Goal: Information Seeking & Learning: Learn about a topic

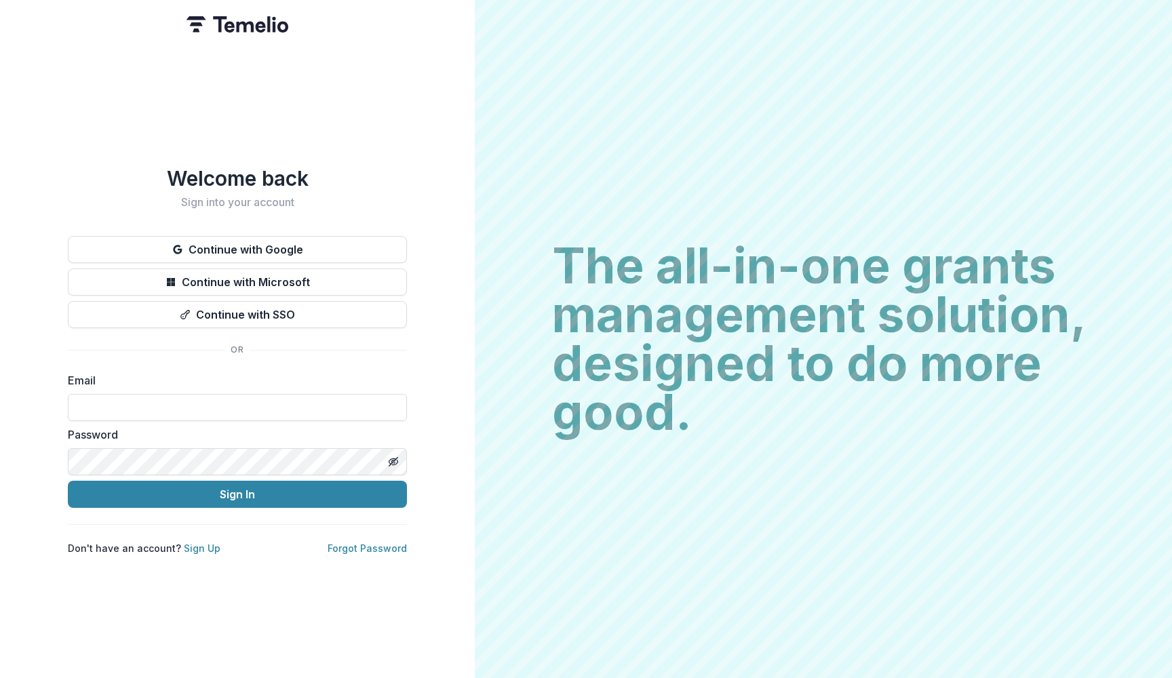
type input "**********"
click at [229, 489] on button "Sign In" at bounding box center [237, 494] width 339 height 27
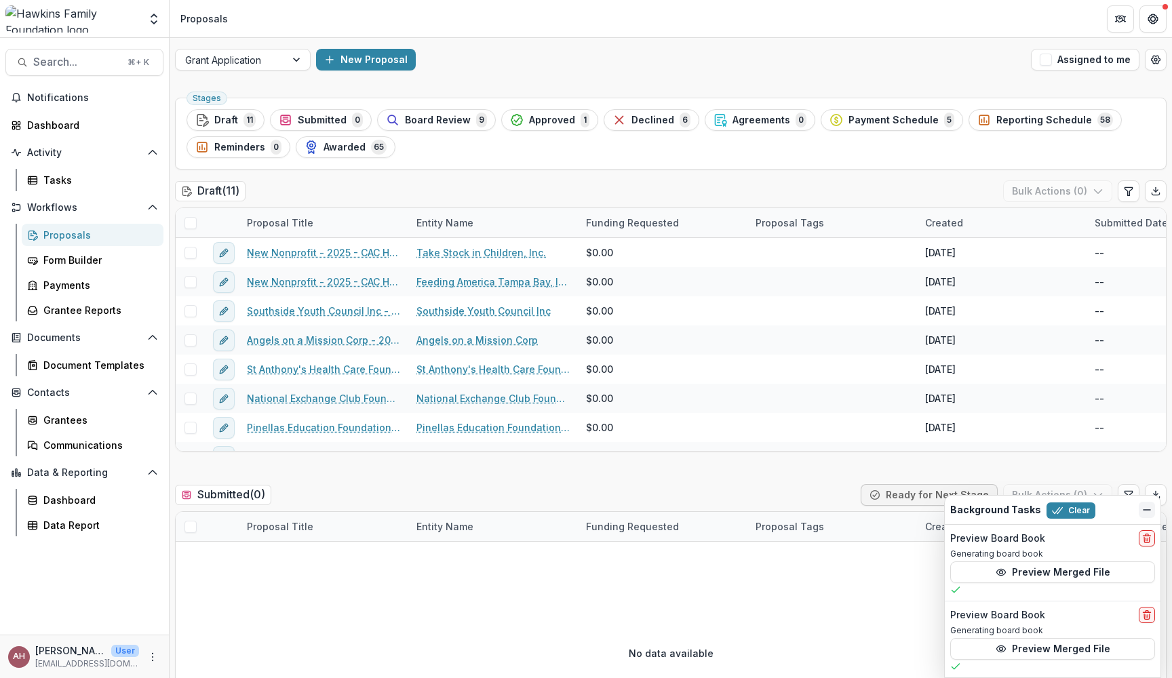
click at [1150, 508] on icon "Dismiss" at bounding box center [1147, 510] width 11 height 11
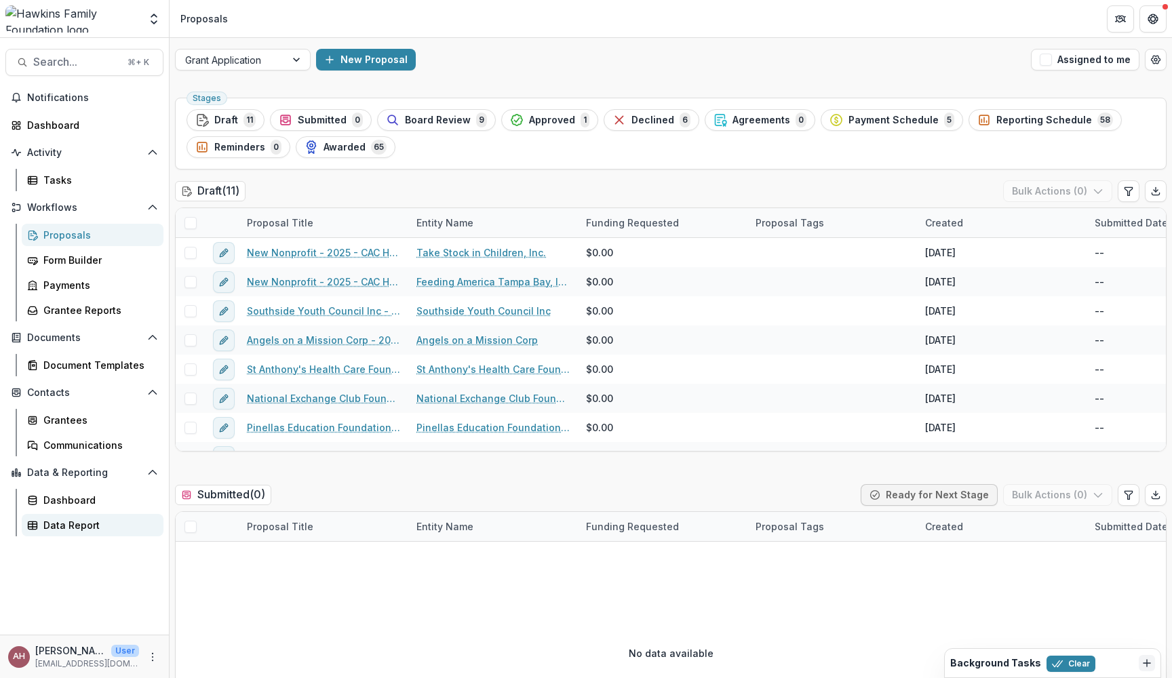
click at [75, 528] on div "Data Report" at bounding box center [97, 525] width 109 height 14
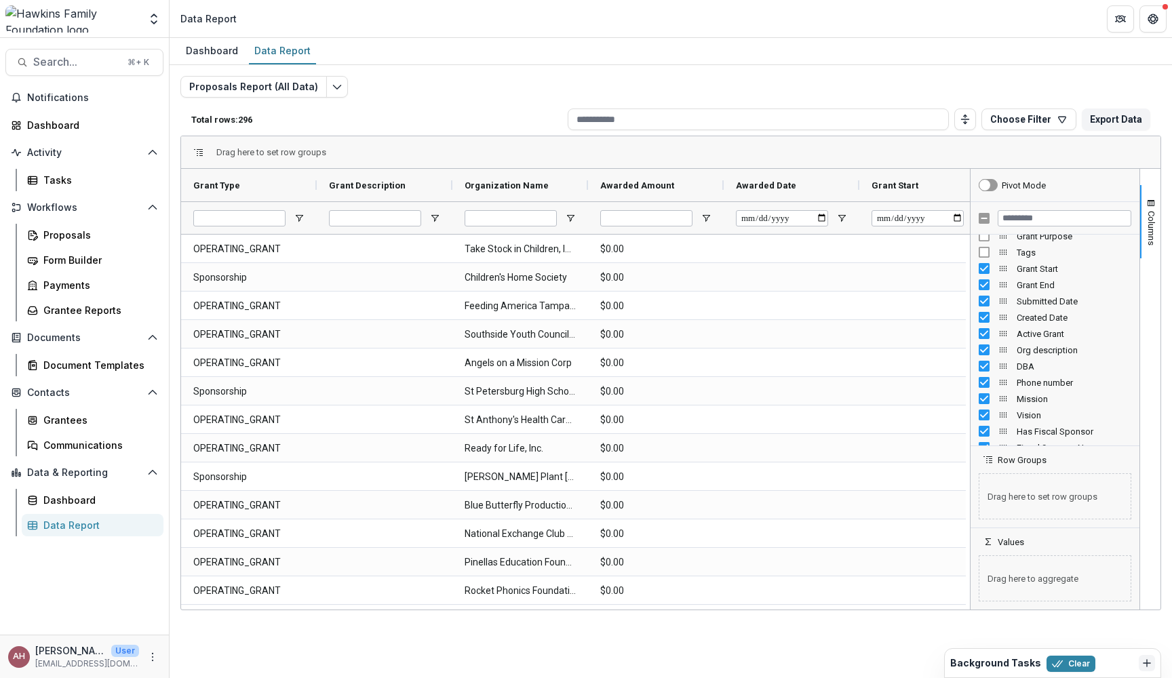
scroll to position [248, 0]
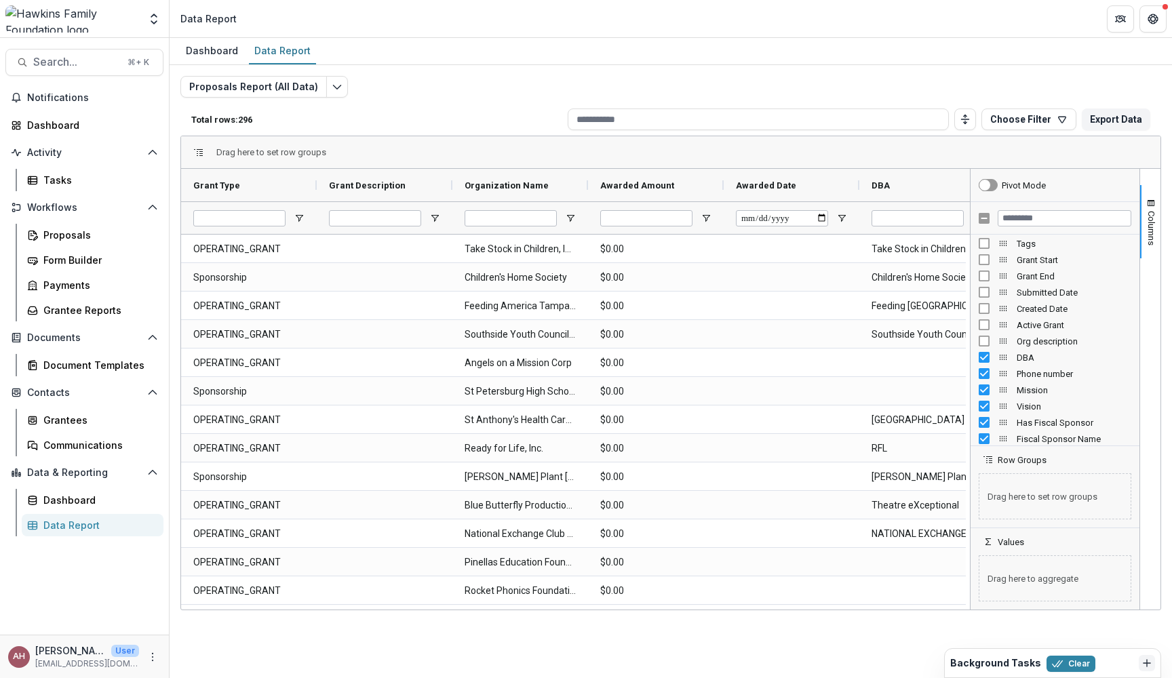
click at [983, 351] on div "DBA" at bounding box center [1055, 357] width 153 height 16
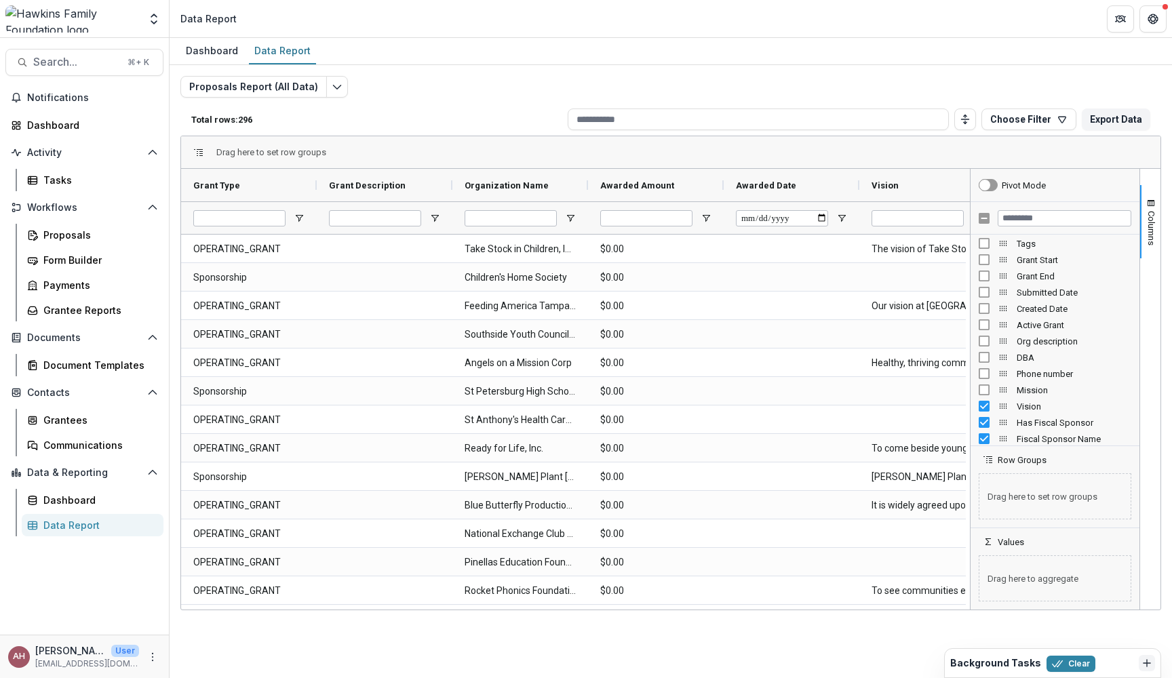
click at [986, 400] on div "Vision" at bounding box center [1055, 406] width 153 height 16
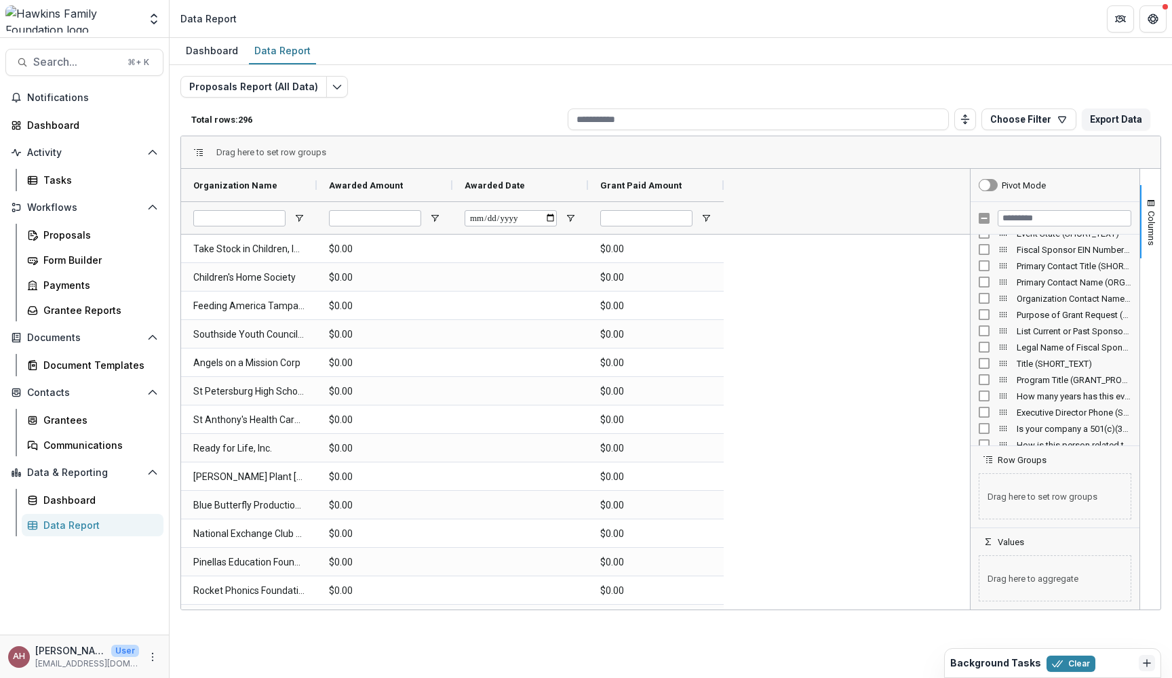
scroll to position [0, 0]
click at [492, 181] on span "Awarded Date" at bounding box center [495, 185] width 60 height 10
click at [501, 187] on span "Awarded Date" at bounding box center [495, 185] width 60 height 10
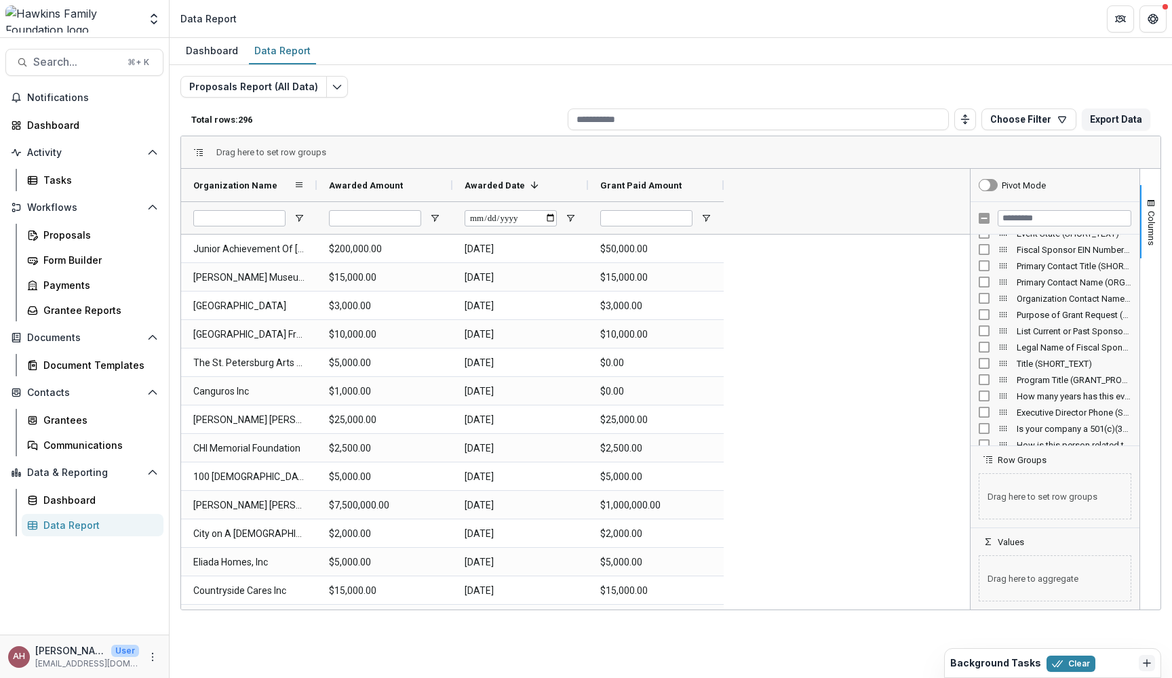
click at [243, 189] on span "Organization Name" at bounding box center [235, 185] width 84 height 10
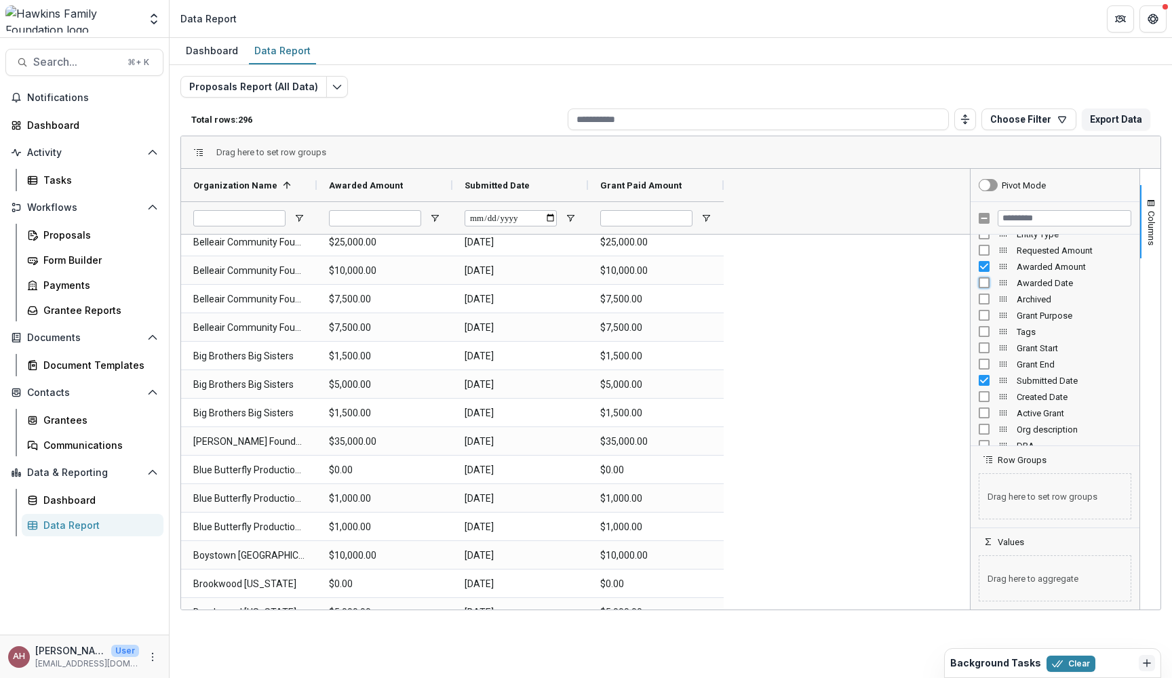
scroll to position [619, 0]
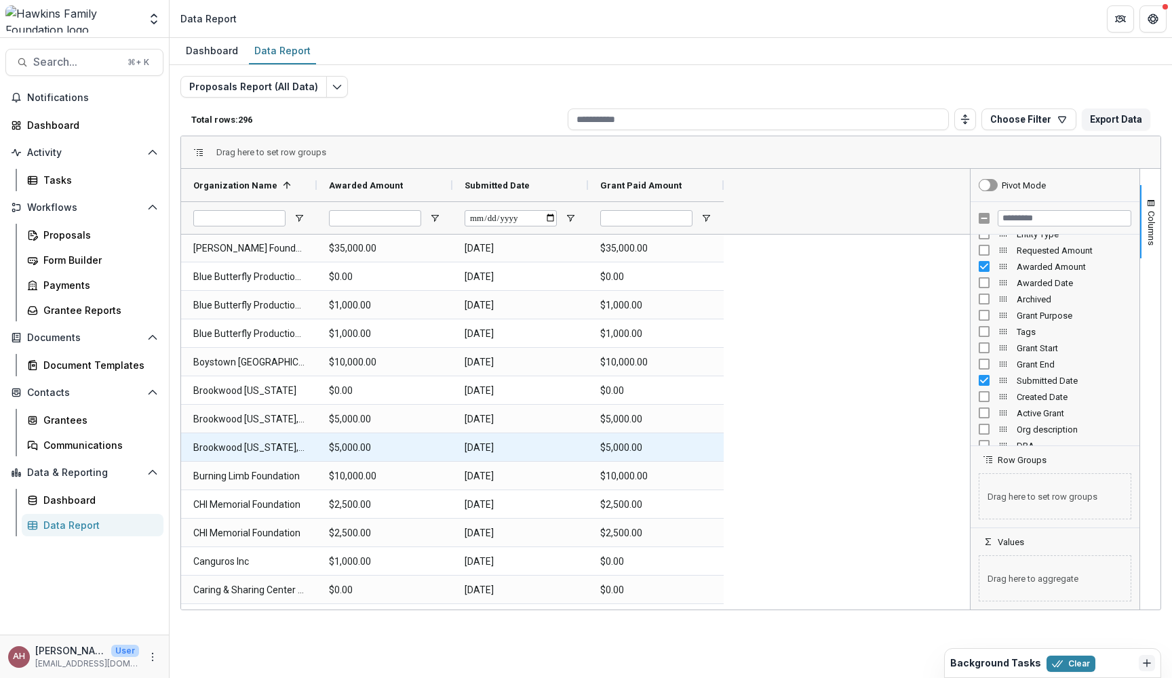
click at [693, 449] on Amount-2286 "$5,000.00" at bounding box center [655, 448] width 111 height 28
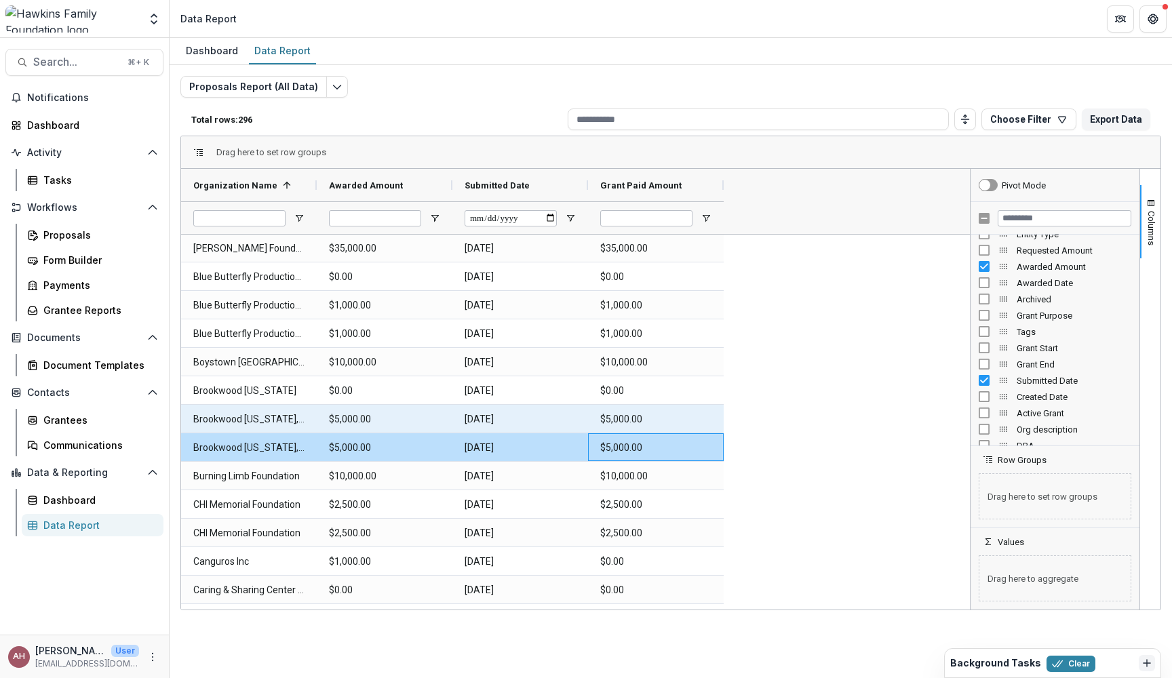
click at [669, 416] on Amount-2282 "$5,000.00" at bounding box center [655, 420] width 111 height 28
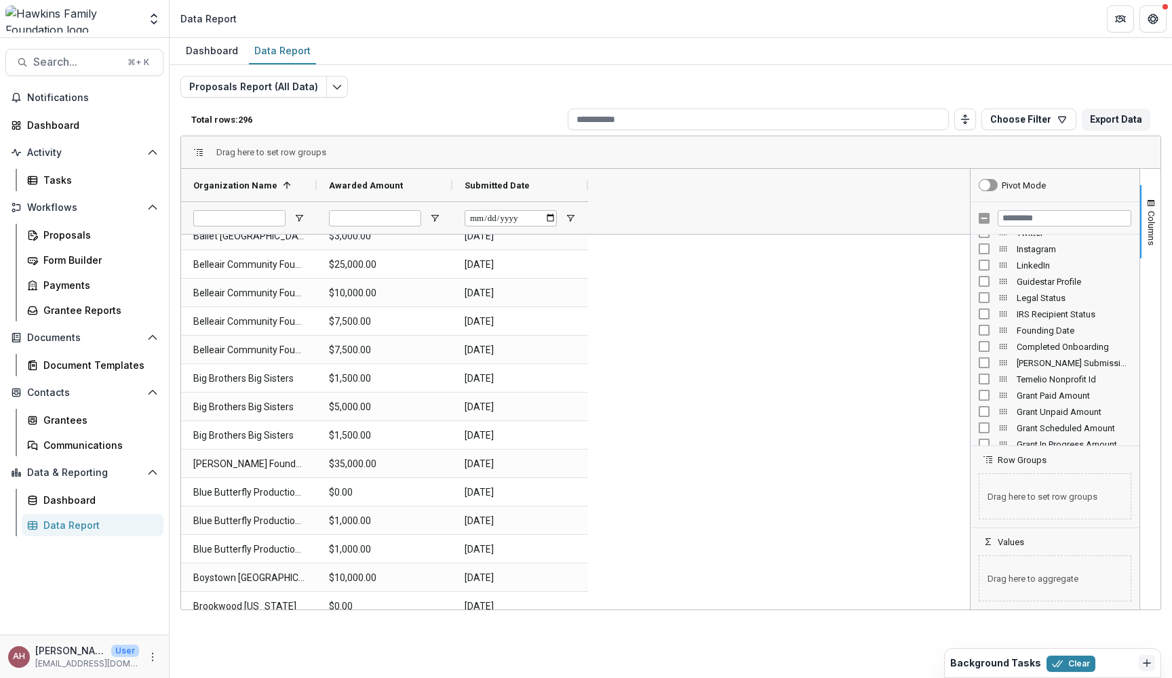
scroll to position [276, 0]
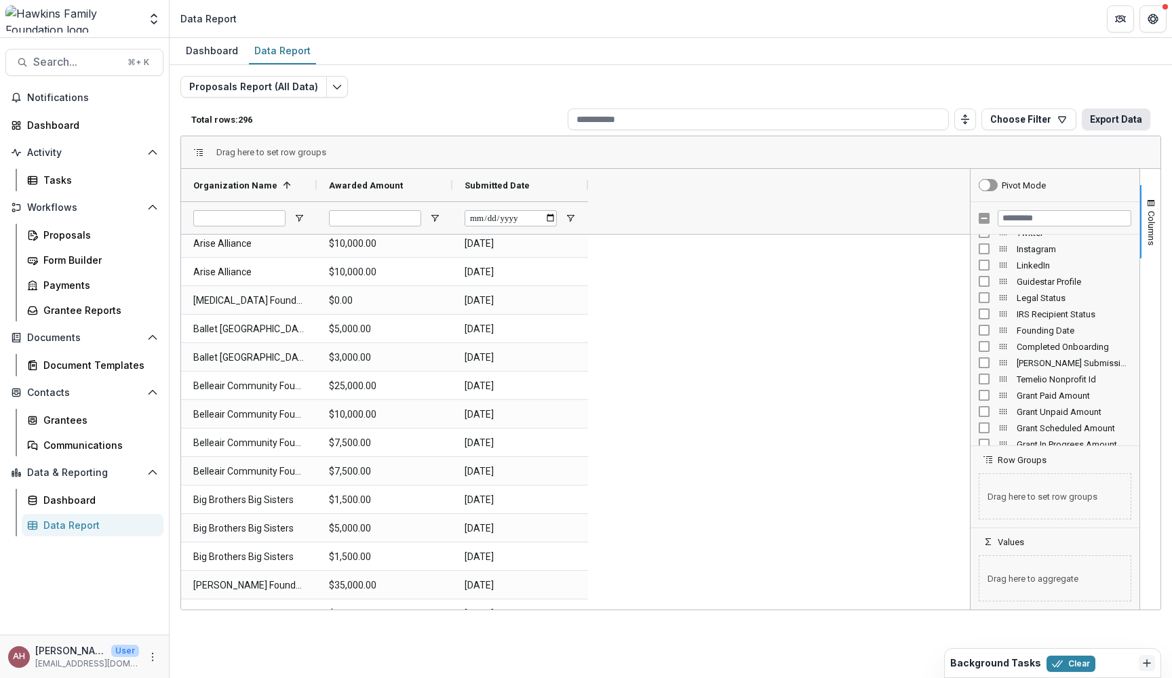
click at [1101, 121] on button "Export Data" at bounding box center [1116, 120] width 69 height 22
click at [69, 315] on div "Grantee Reports" at bounding box center [97, 310] width 109 height 14
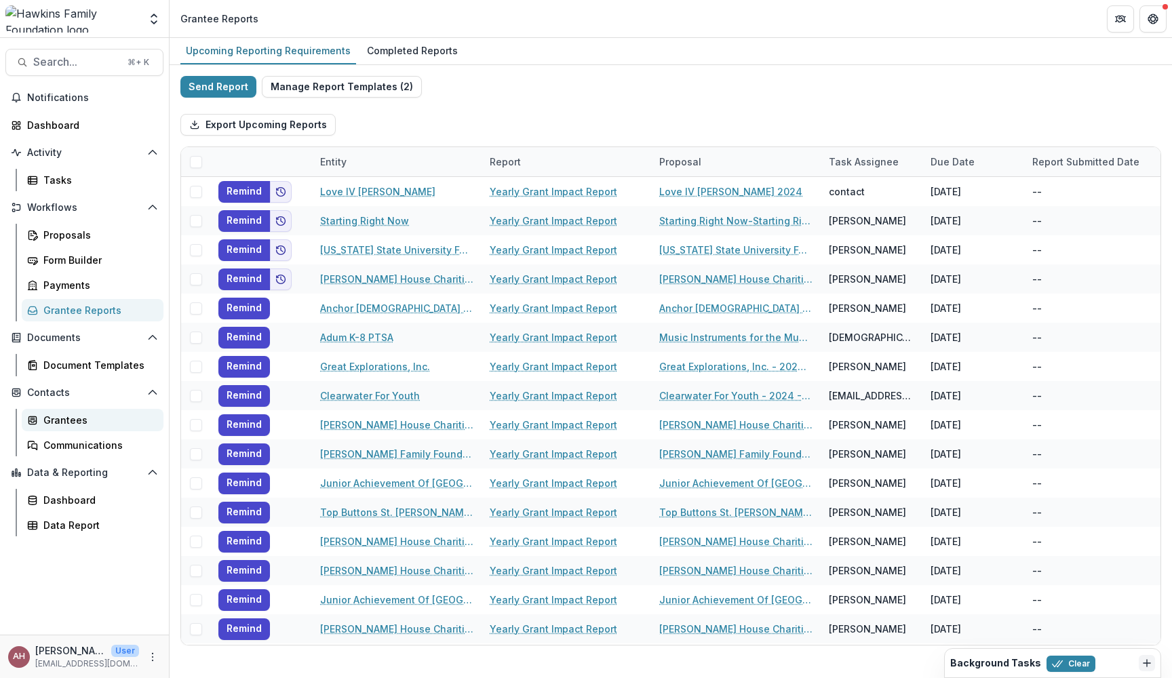
click at [66, 416] on div "Grantees" at bounding box center [97, 420] width 109 height 14
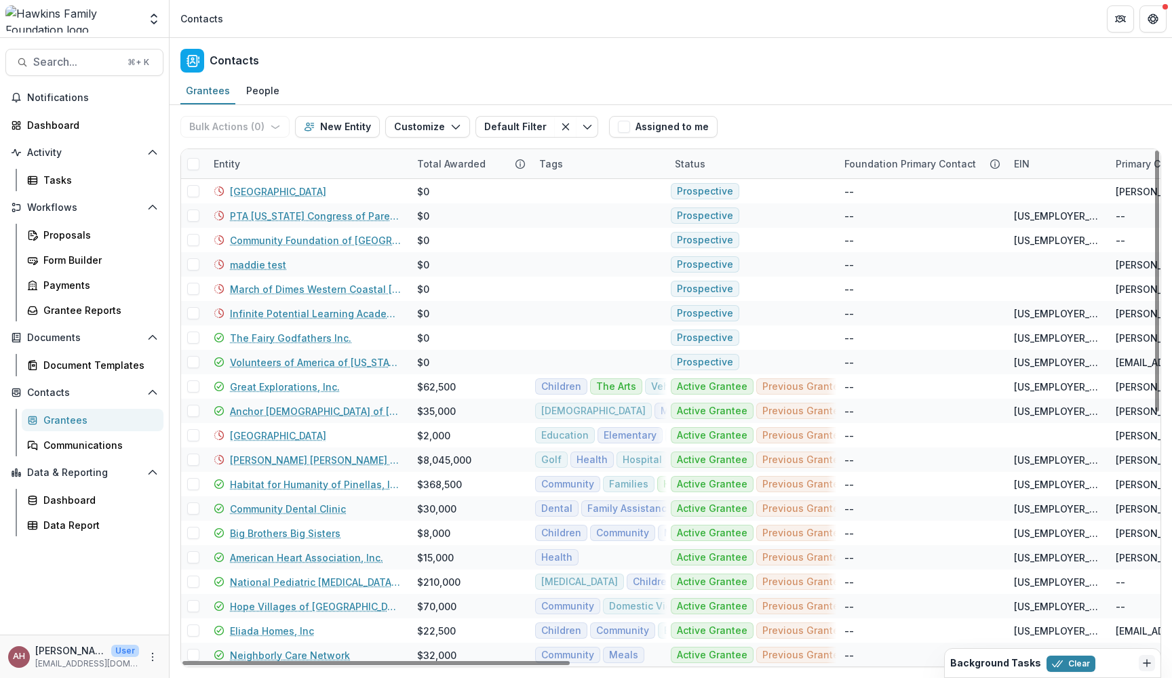
click at [239, 168] on div "Entity" at bounding box center [227, 164] width 43 height 14
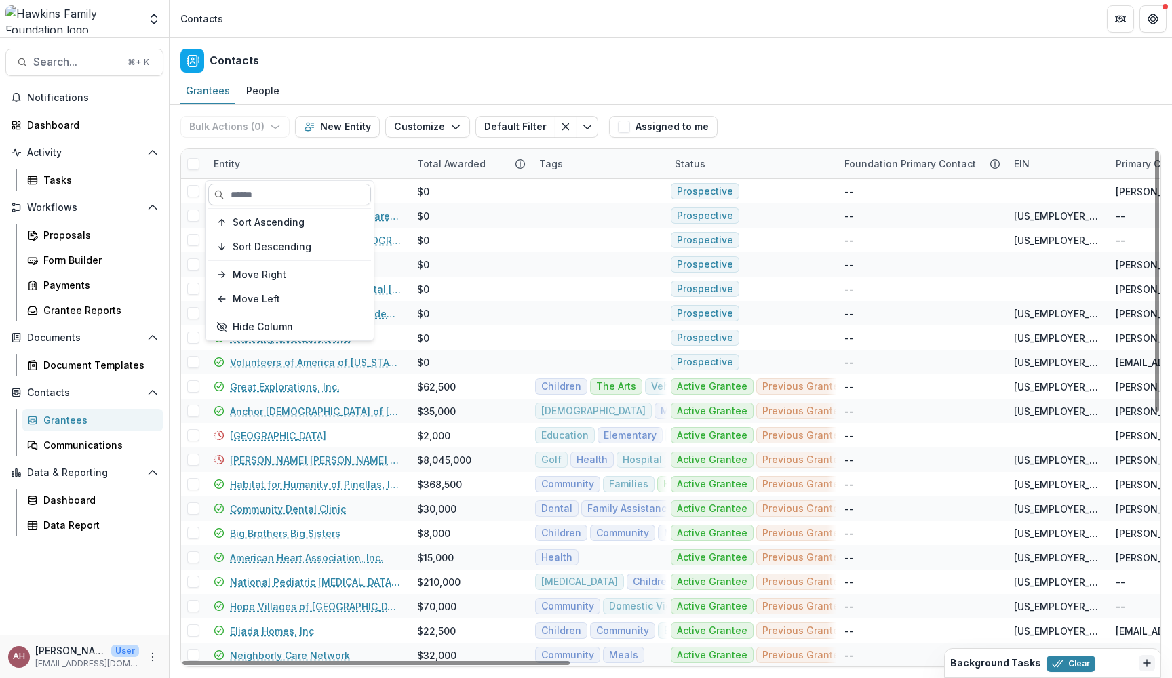
click at [250, 193] on input at bounding box center [289, 195] width 163 height 22
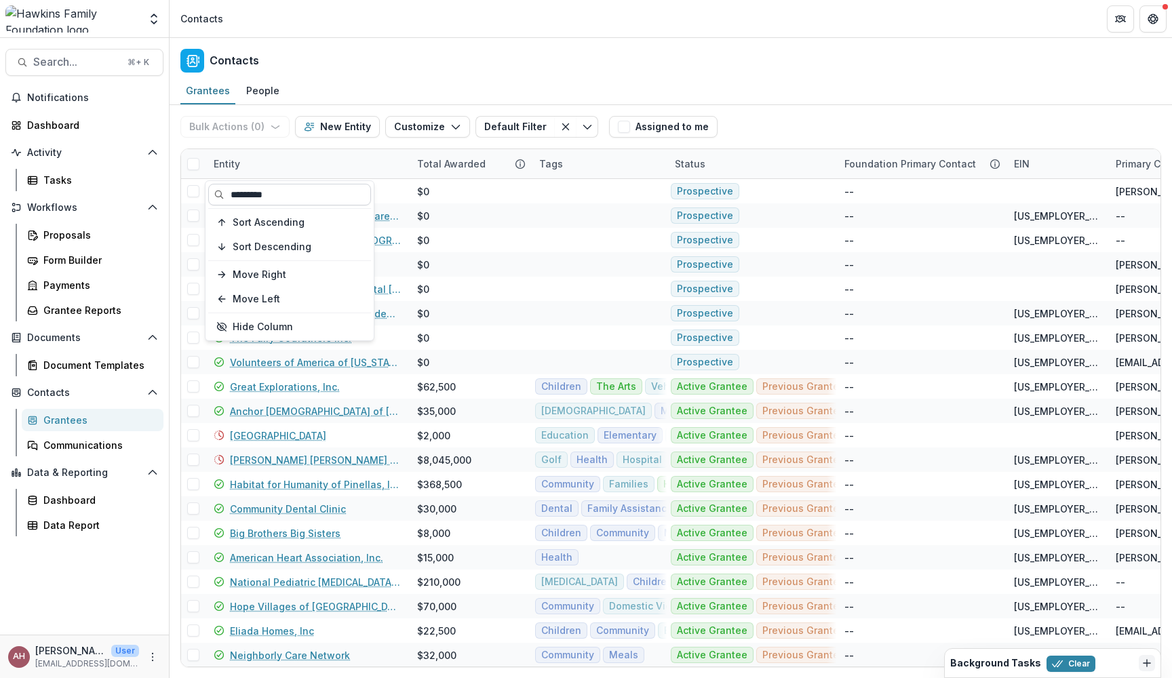
type input "*********"
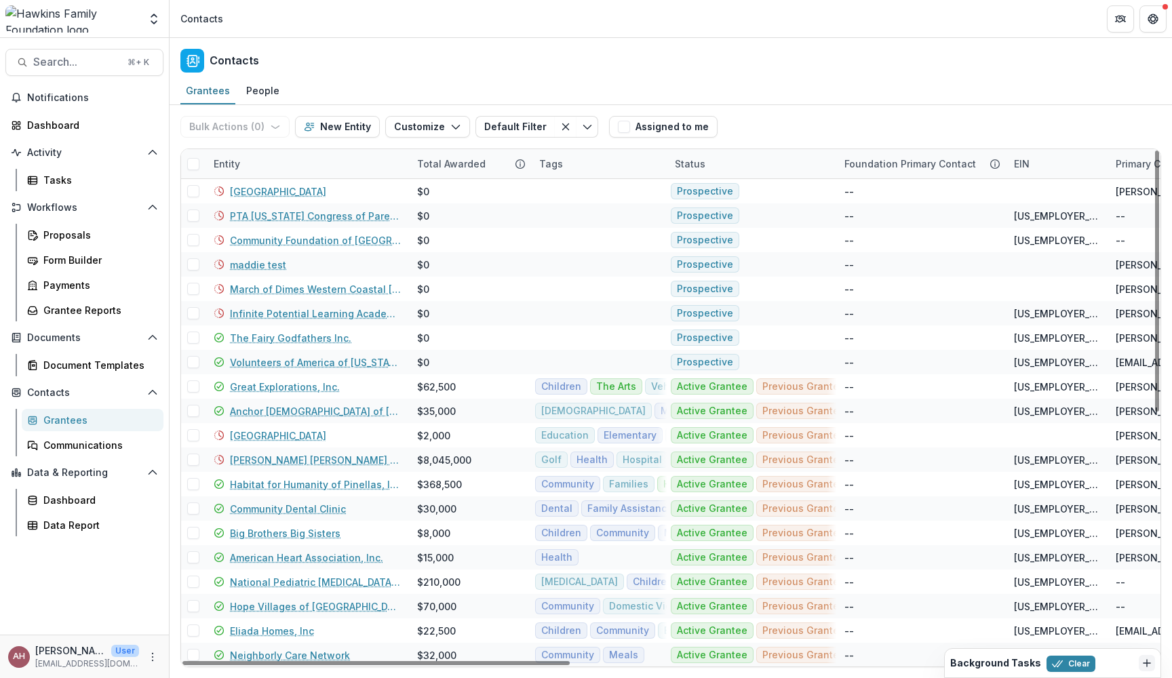
click at [238, 169] on div "Entity" at bounding box center [227, 164] width 43 height 14
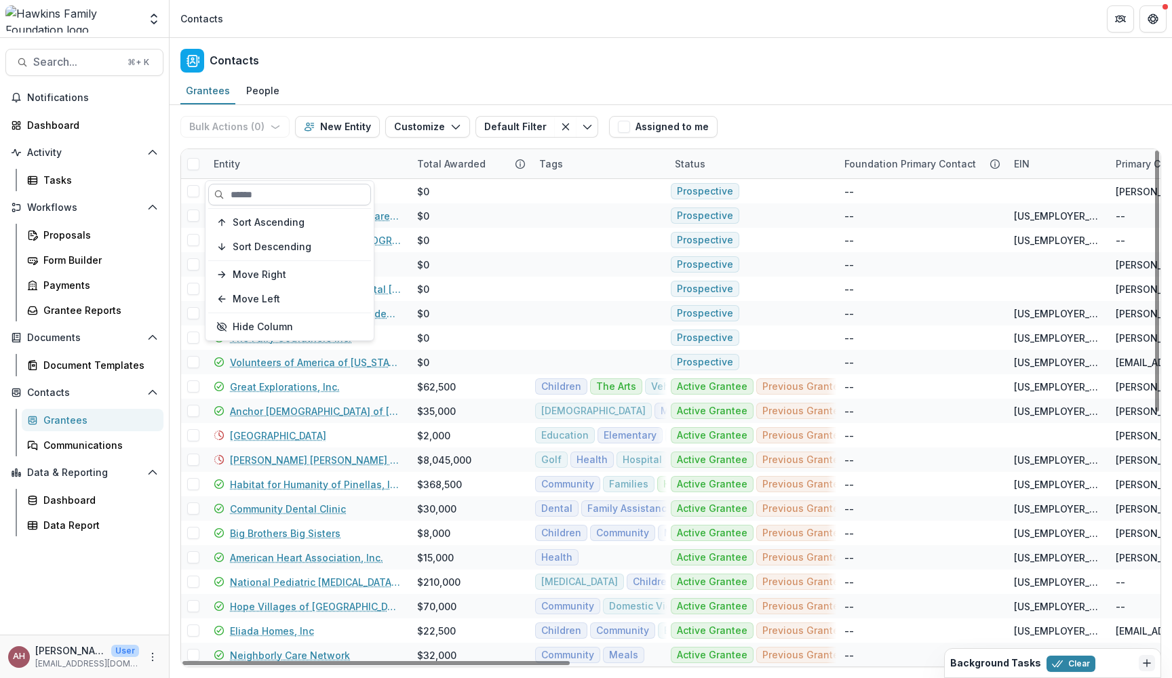
click at [246, 191] on input at bounding box center [289, 195] width 163 height 22
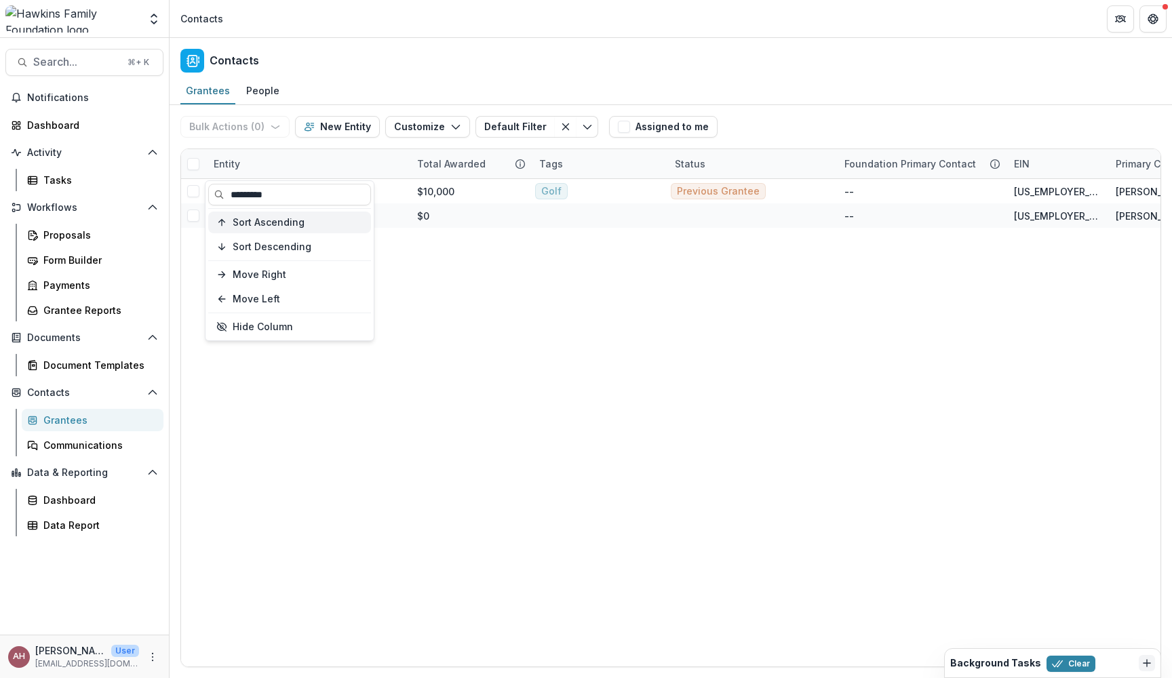
type input "*********"
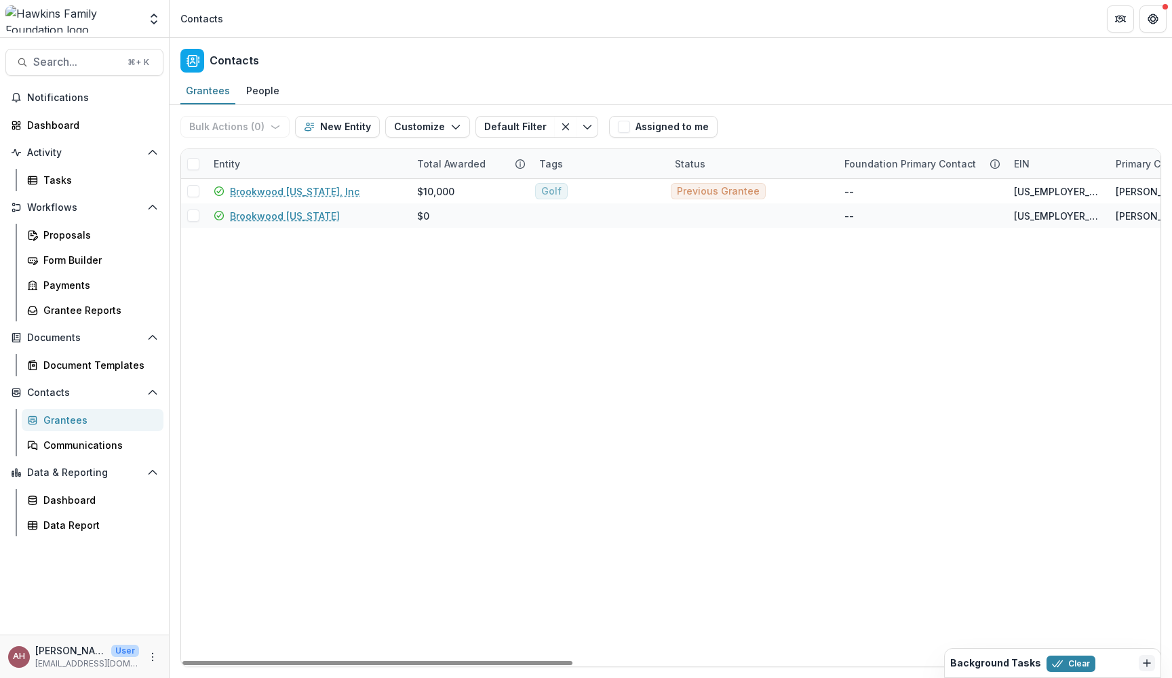
drag, startPoint x: 298, startPoint y: 215, endPoint x: 483, endPoint y: 267, distance: 191.8
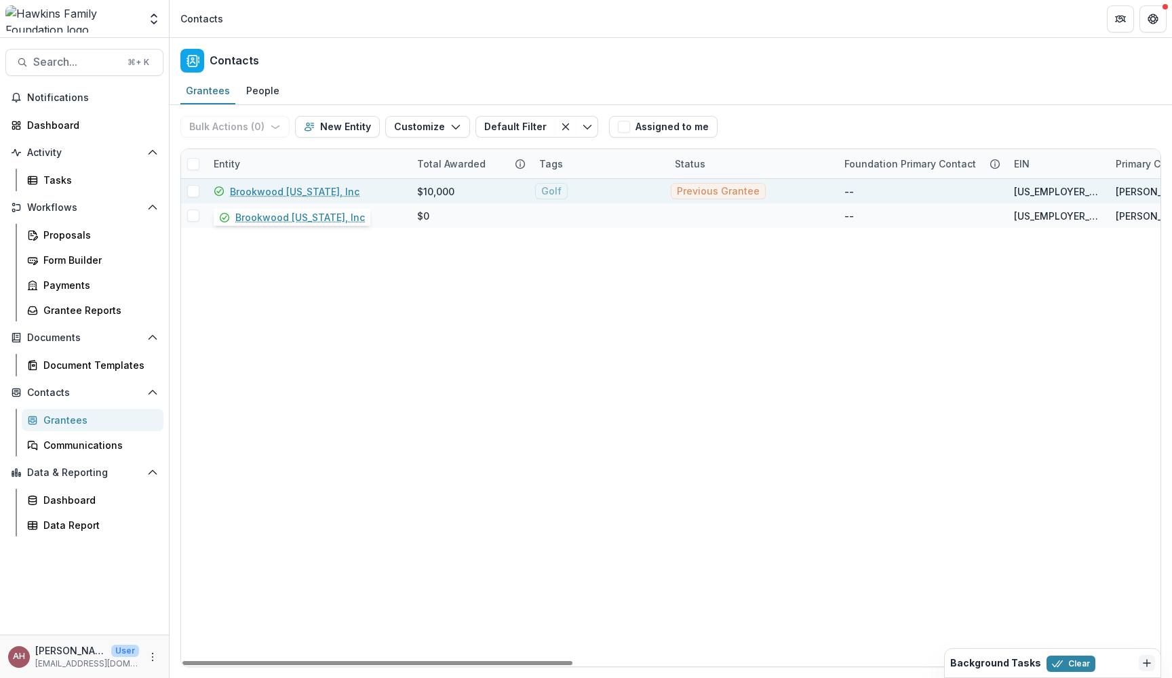
click at [302, 194] on link "Brookwood [US_STATE], Inc" at bounding box center [295, 192] width 130 height 14
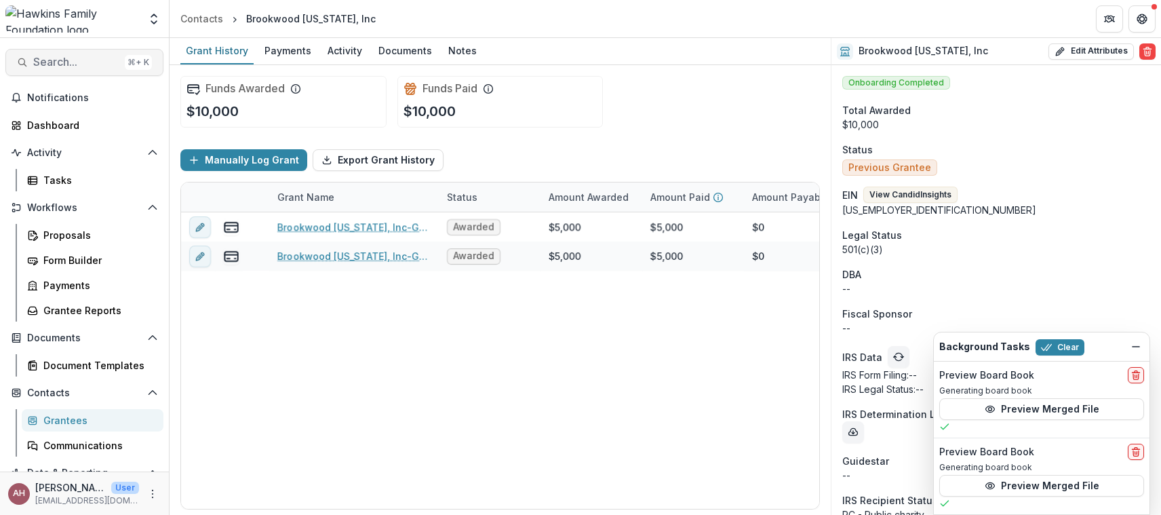
click at [88, 56] on span "Search..." at bounding box center [76, 62] width 86 height 13
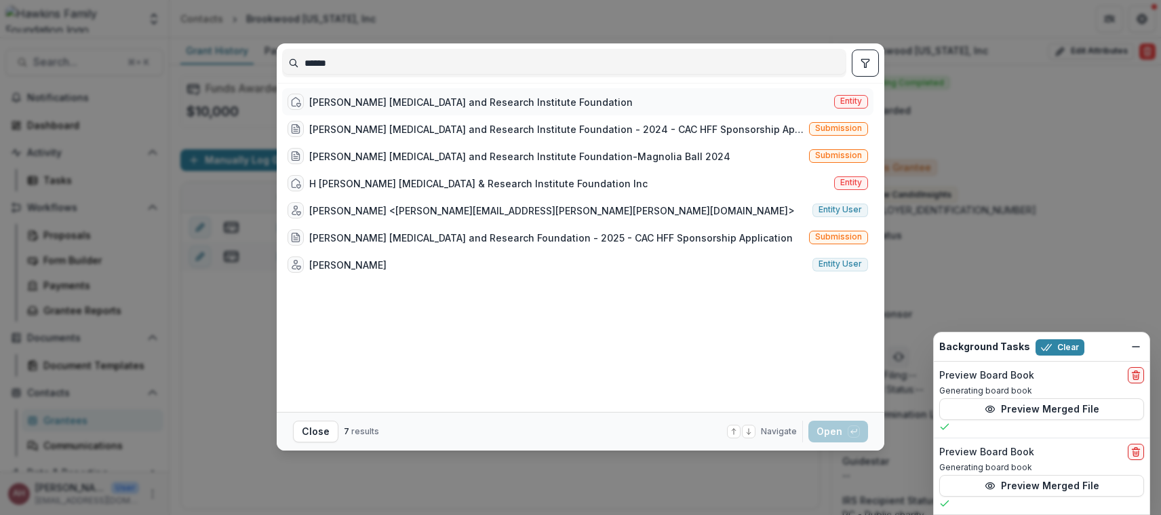
type input "******"
click at [317, 106] on div "[PERSON_NAME] [MEDICAL_DATA] and Research Institute Foundation" at bounding box center [471, 102] width 324 height 14
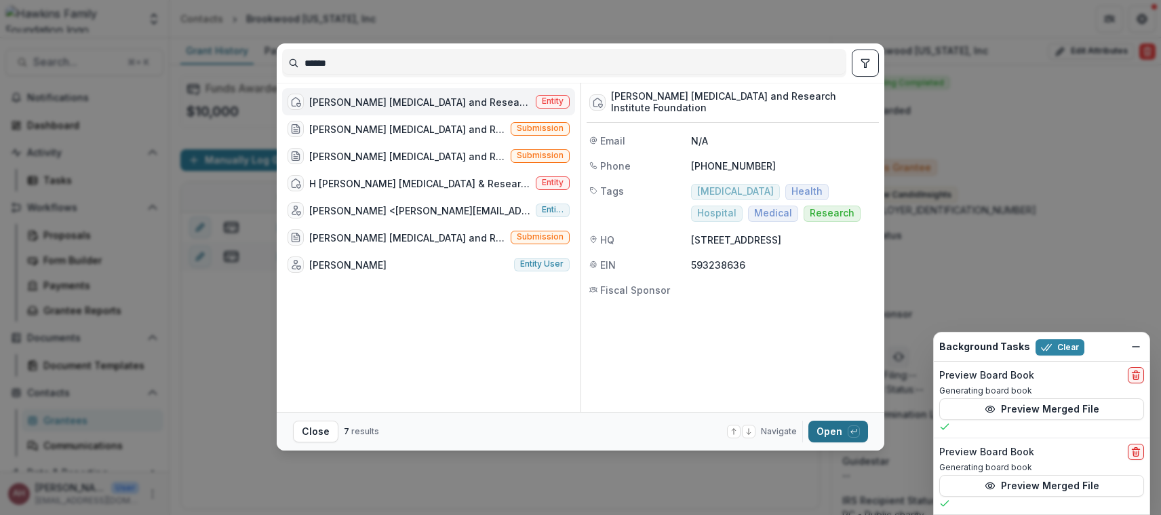
click at [828, 433] on button "Open with enter key" at bounding box center [839, 432] width 60 height 22
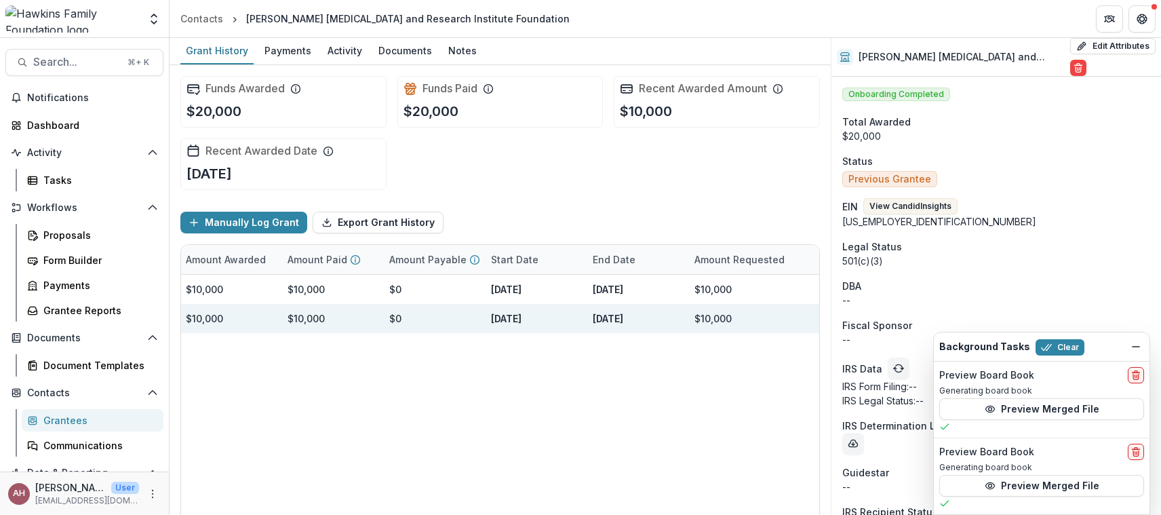
scroll to position [0, 370]
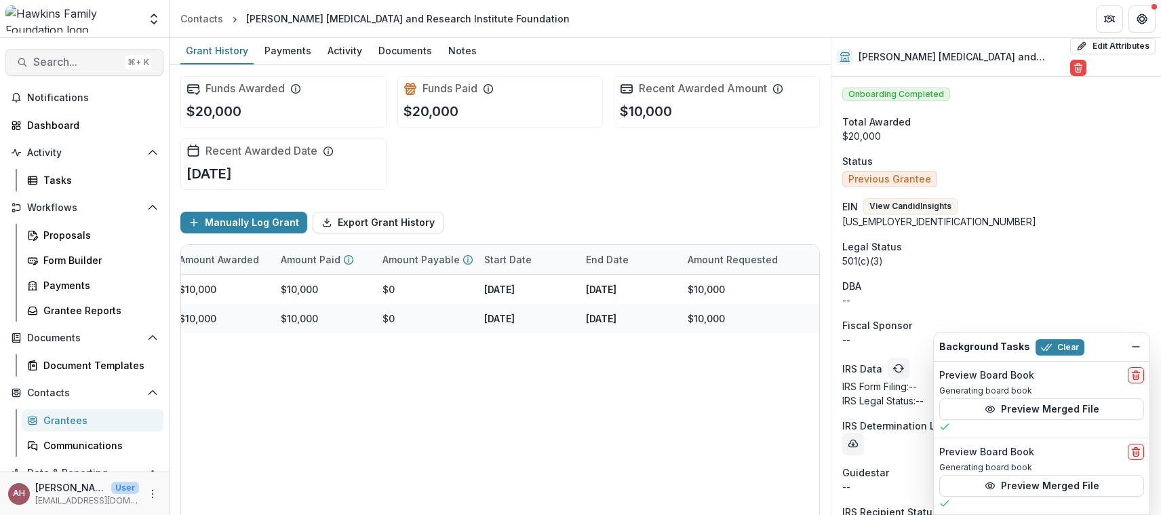
click at [99, 65] on span "Search..." at bounding box center [76, 62] width 86 height 13
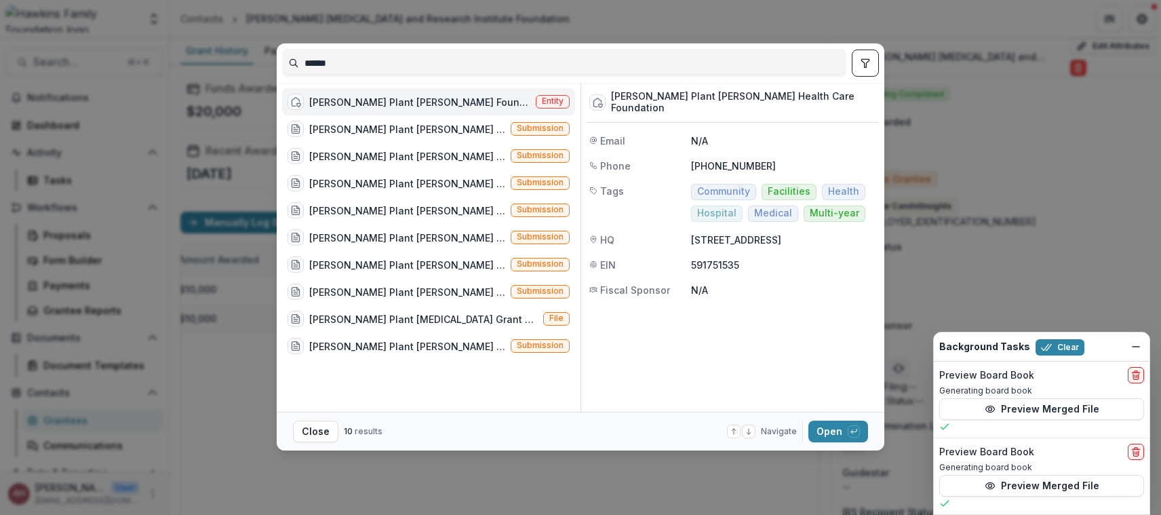
type input "******"
click at [380, 102] on div "[PERSON_NAME] Plant [PERSON_NAME] Foundation" at bounding box center [419, 102] width 221 height 14
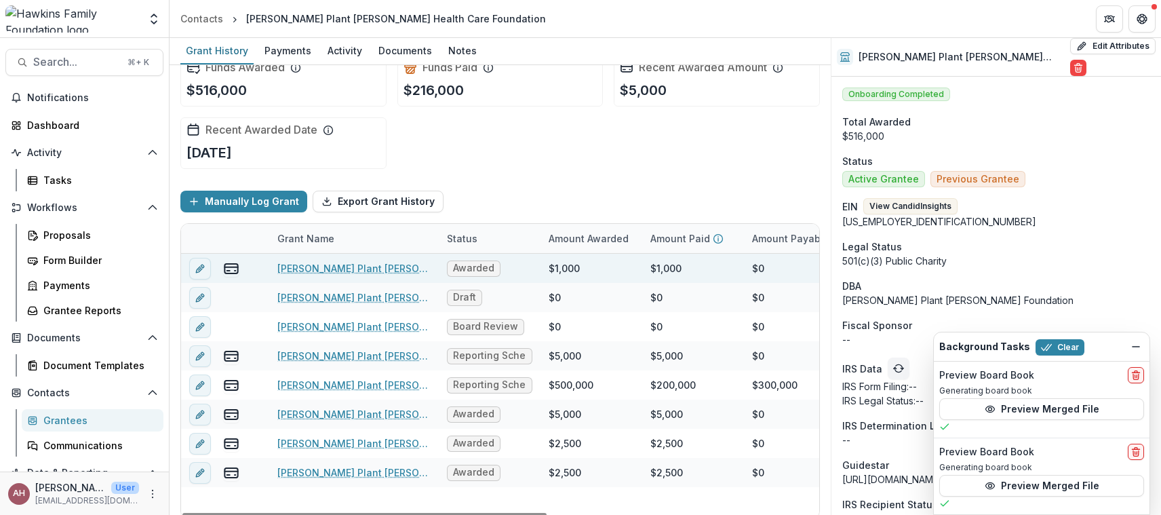
click at [371, 268] on link "[PERSON_NAME] Plant [PERSON_NAME] Healthcare Foundation-Skip [PERSON_NAME] Soci…" at bounding box center [353, 268] width 153 height 14
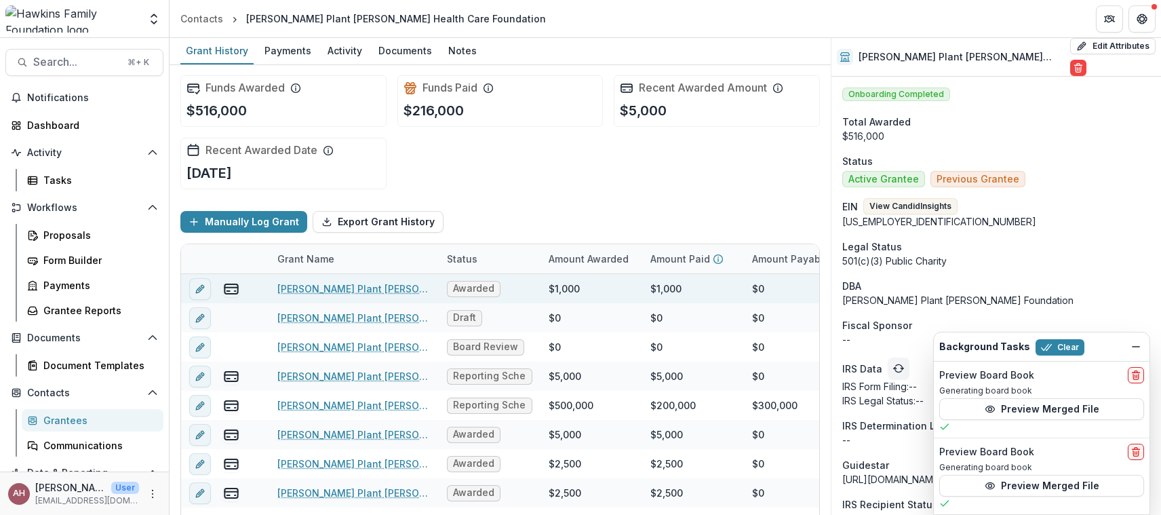
click at [371, 284] on link "[PERSON_NAME] Plant [PERSON_NAME] Healthcare Foundation-Skip [PERSON_NAME] Soci…" at bounding box center [353, 289] width 153 height 14
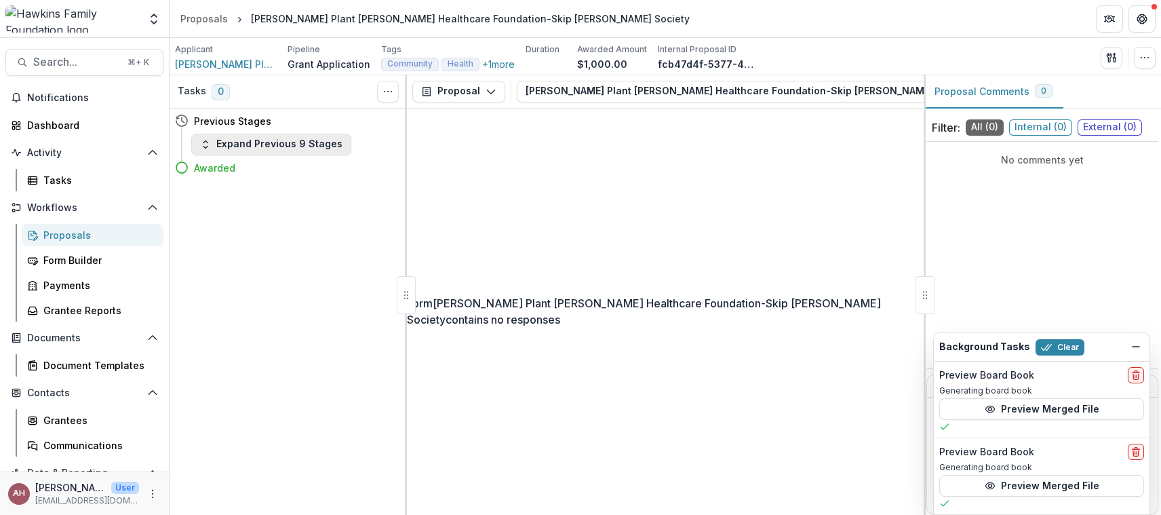
click at [303, 149] on button "Expand Previous 9 Stages" at bounding box center [271, 145] width 160 height 22
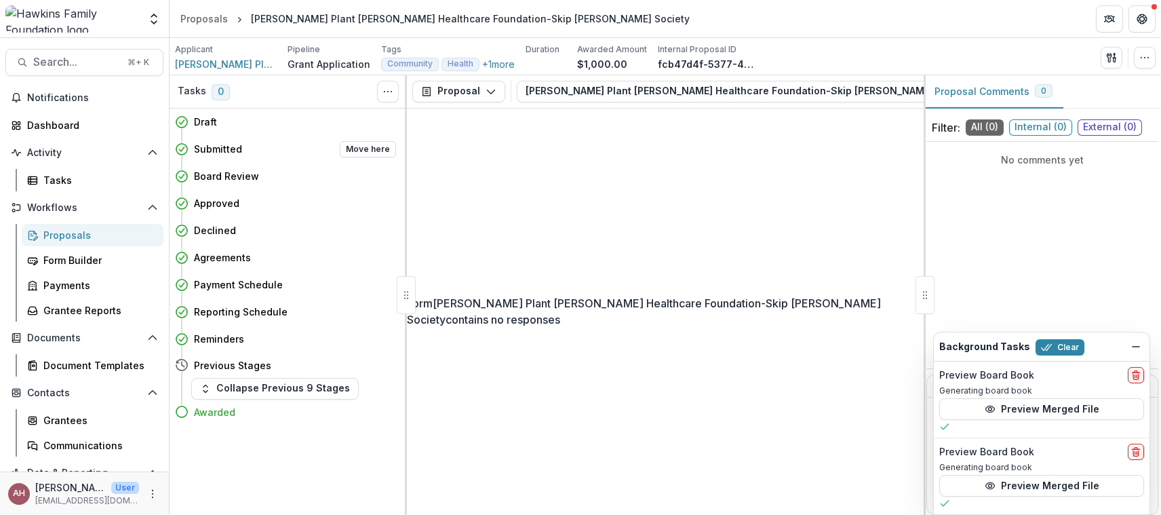
click at [231, 145] on h4 "Submitted" at bounding box center [218, 149] width 48 height 14
click at [368, 143] on button "Move here" at bounding box center [368, 149] width 56 height 16
select select "*********"
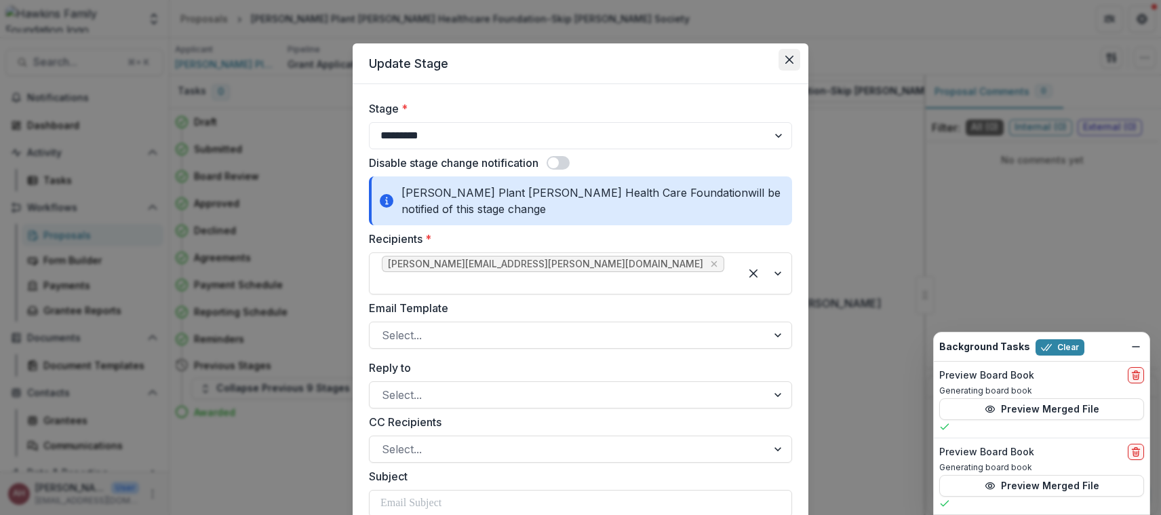
click at [785, 58] on icon "Close" at bounding box center [789, 60] width 8 height 8
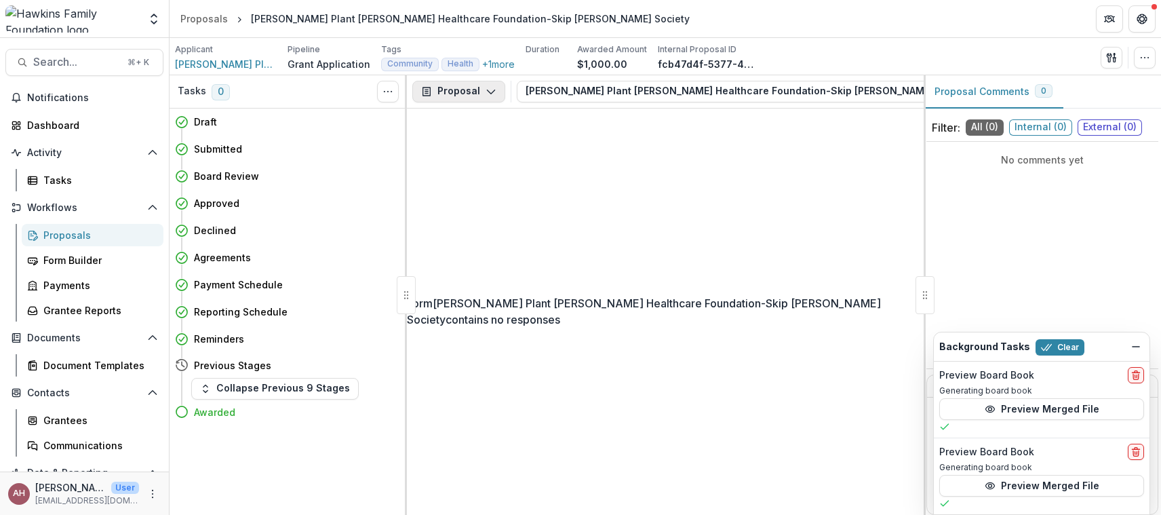
click at [480, 83] on button "Proposal" at bounding box center [458, 92] width 93 height 22
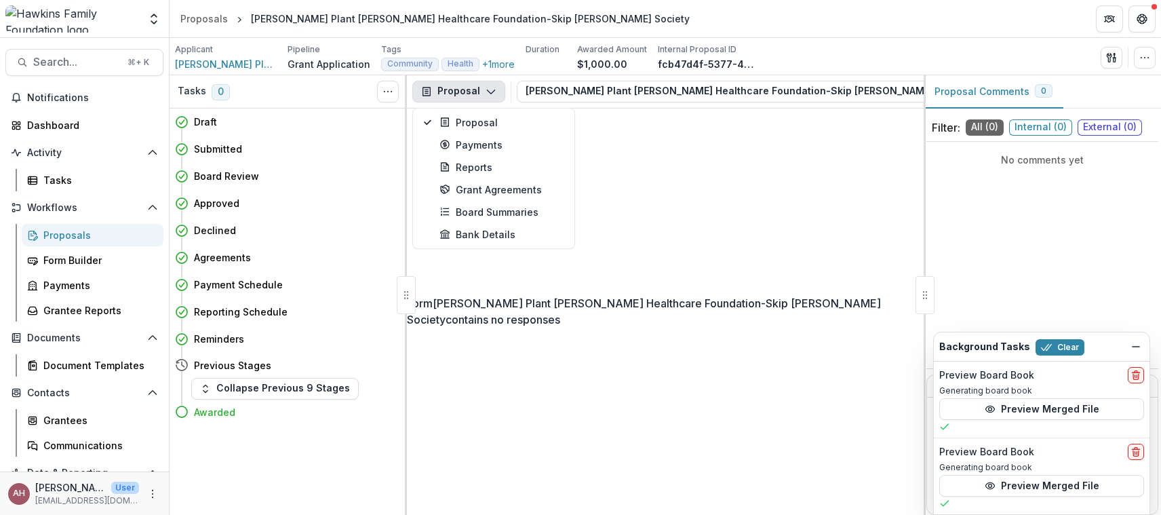
click at [592, 150] on div "Form [PERSON_NAME] Plant [PERSON_NAME] Healthcare Foundation-Skip [PERSON_NAME]…" at bounding box center [665, 312] width 517 height 406
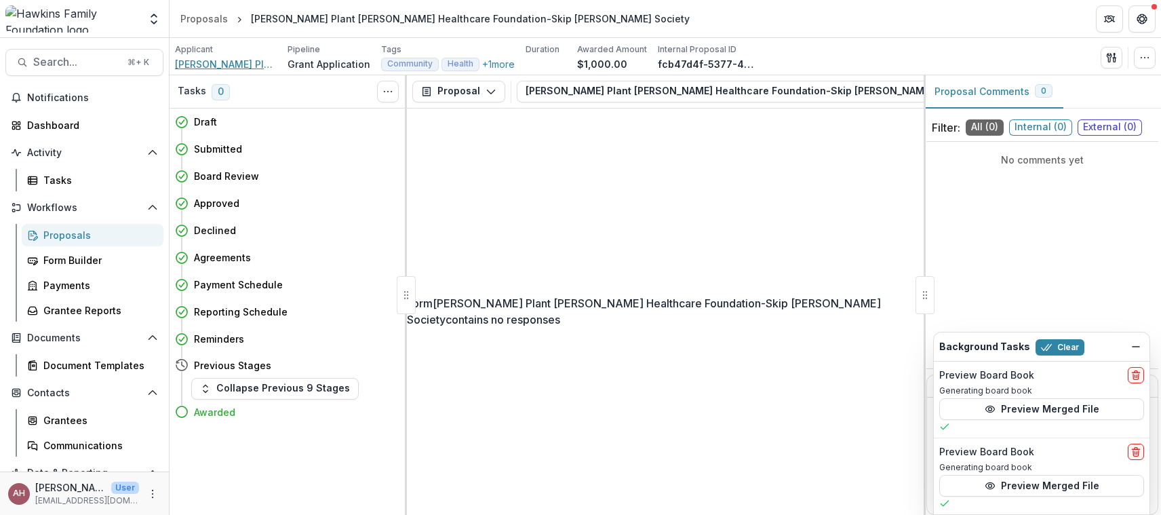
click at [210, 66] on span "[PERSON_NAME] Plant [PERSON_NAME] Health Care Foundation" at bounding box center [226, 64] width 102 height 14
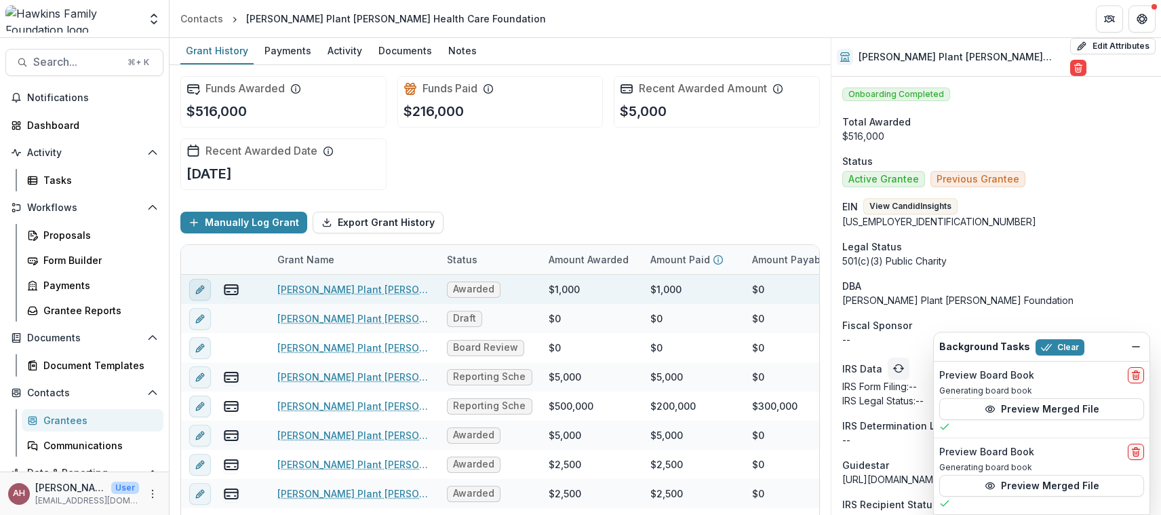
click at [207, 288] on button "edit" at bounding box center [200, 290] width 22 height 22
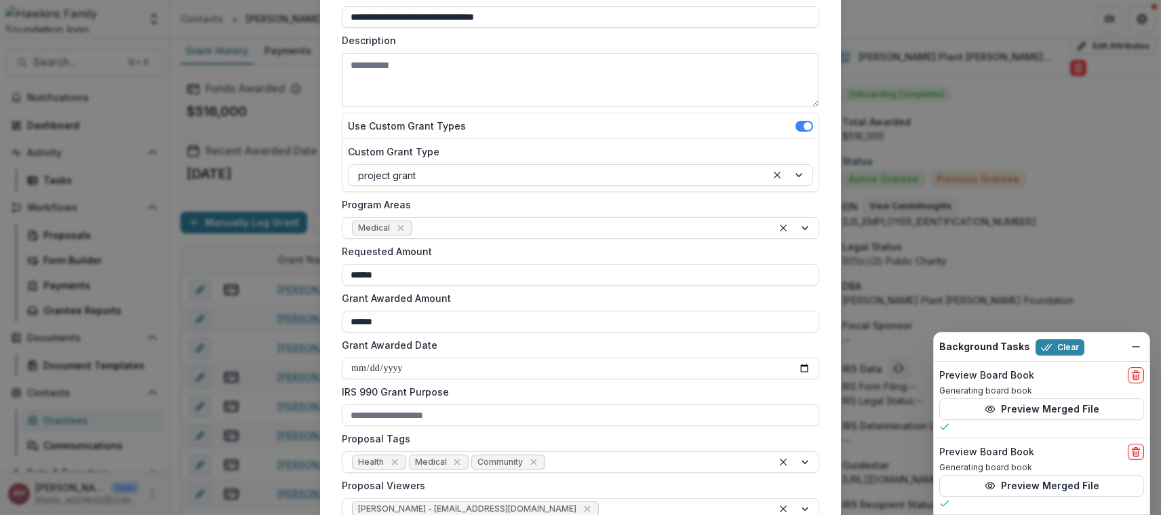
scroll to position [174, 0]
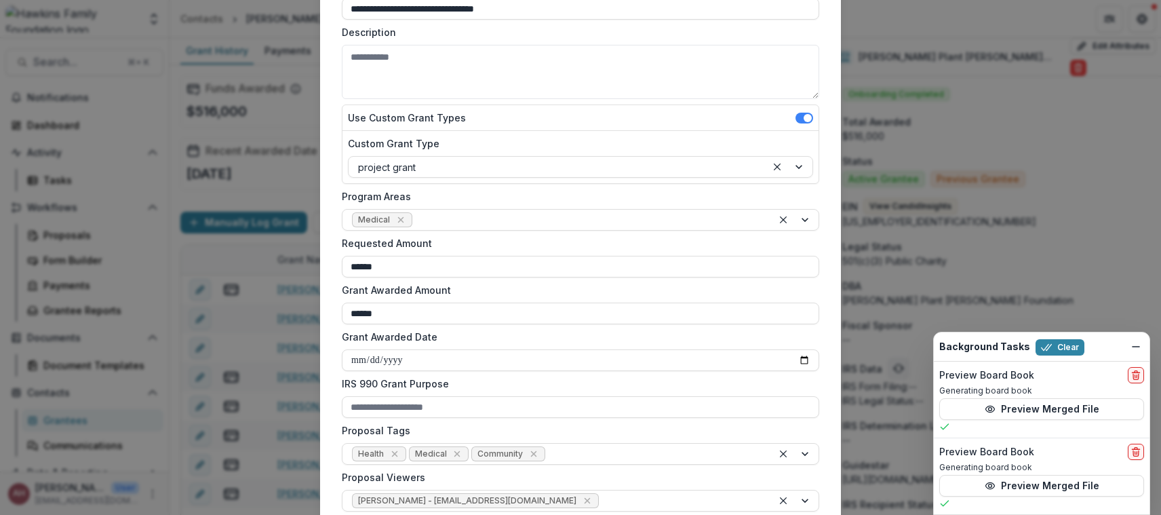
click at [279, 123] on div "**********" at bounding box center [580, 257] width 1161 height 515
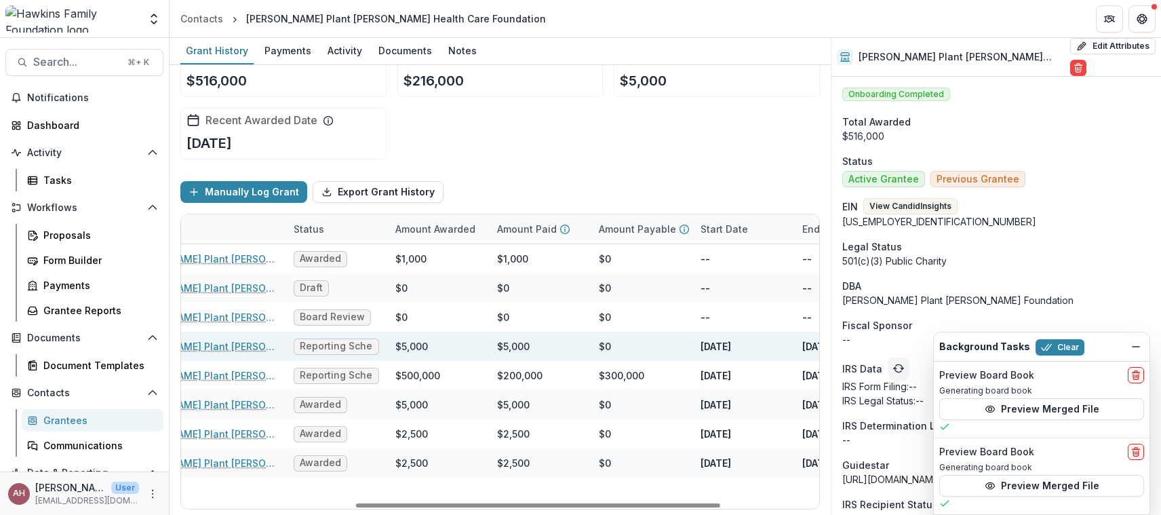
scroll to position [0, 43]
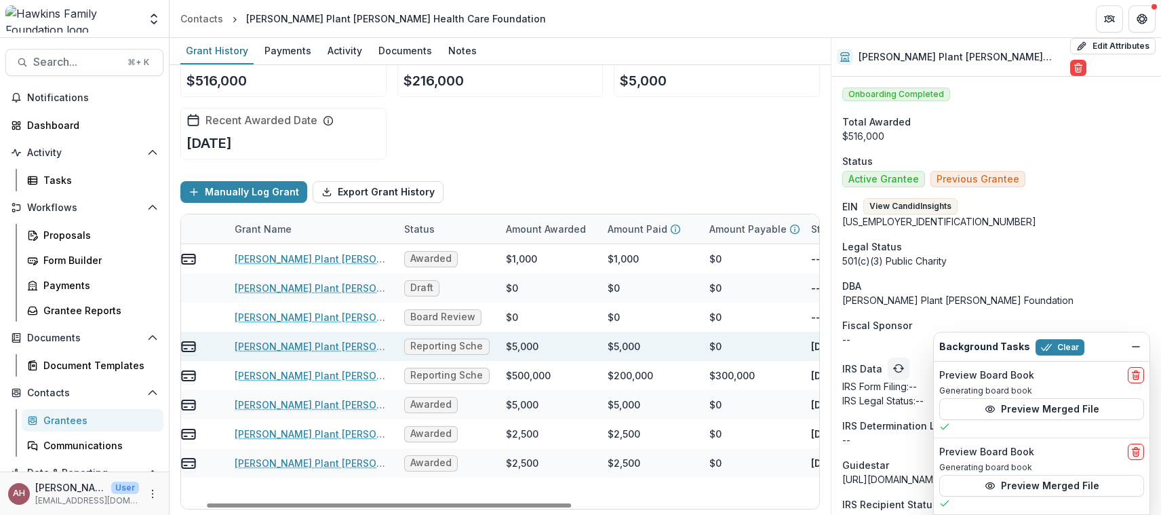
click at [327, 341] on link "[PERSON_NAME] Plant [PERSON_NAME] Health Care Foundation - 2024 - CAC HFF Spons…" at bounding box center [311, 346] width 153 height 14
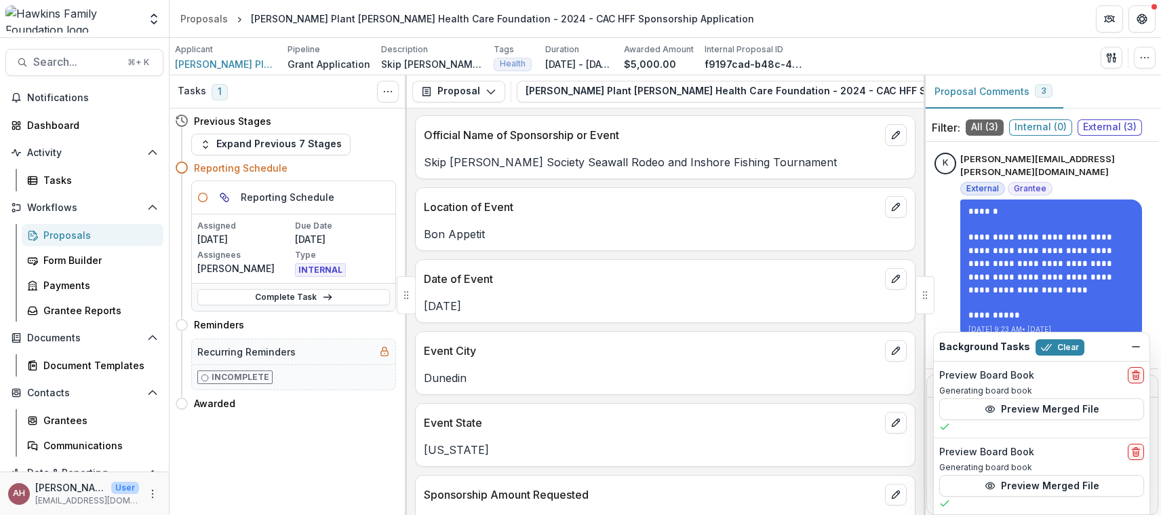
scroll to position [1413, 0]
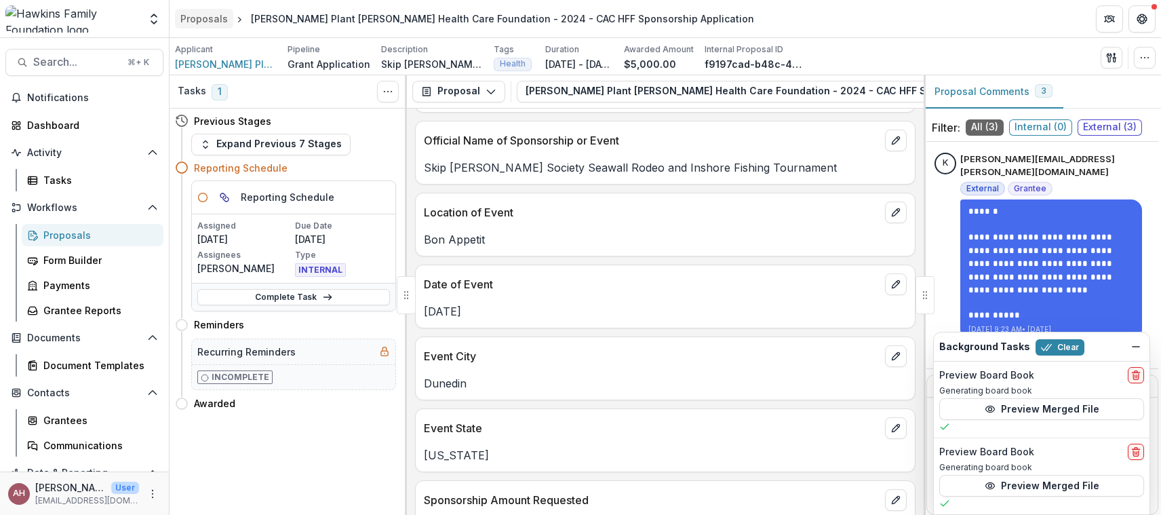
click at [205, 20] on div "Proposals" at bounding box center [203, 19] width 47 height 14
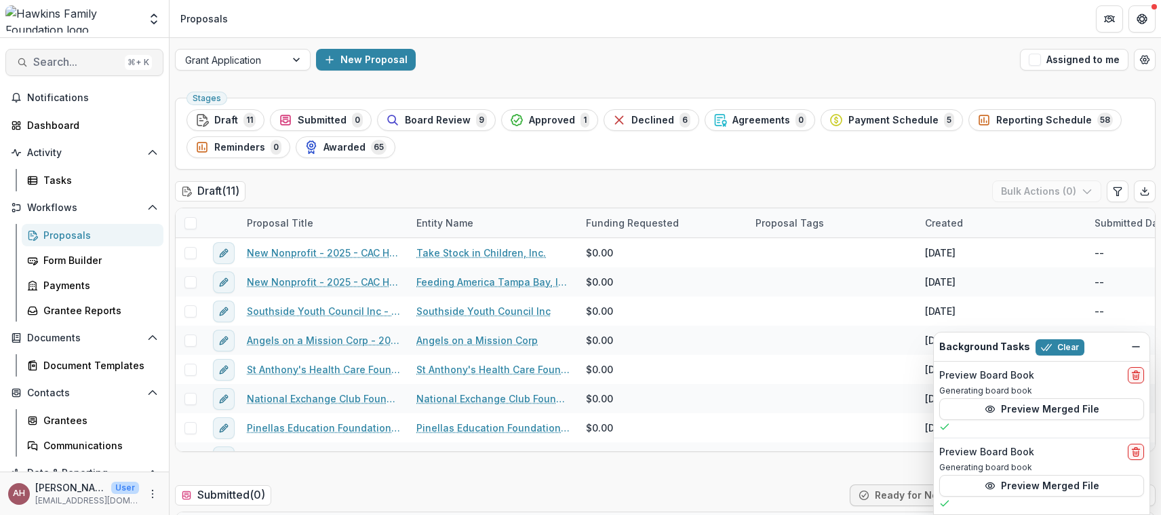
click at [49, 63] on span "Search..." at bounding box center [76, 62] width 86 height 13
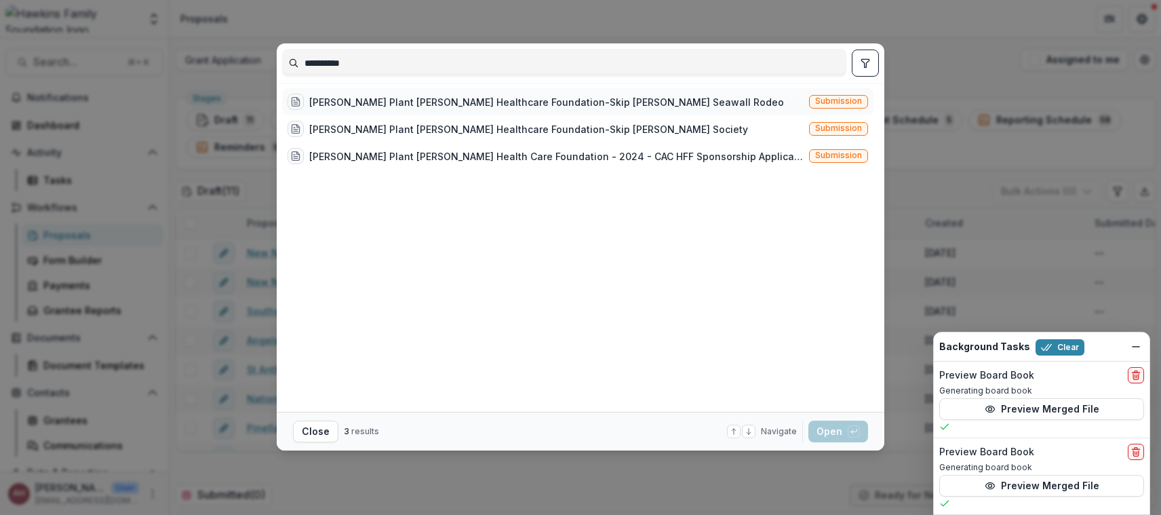
type input "**********"
click at [364, 109] on div "[PERSON_NAME] Plant [PERSON_NAME] Healthcare Foundation-Skip [PERSON_NAME] Seaw…" at bounding box center [546, 102] width 475 height 14
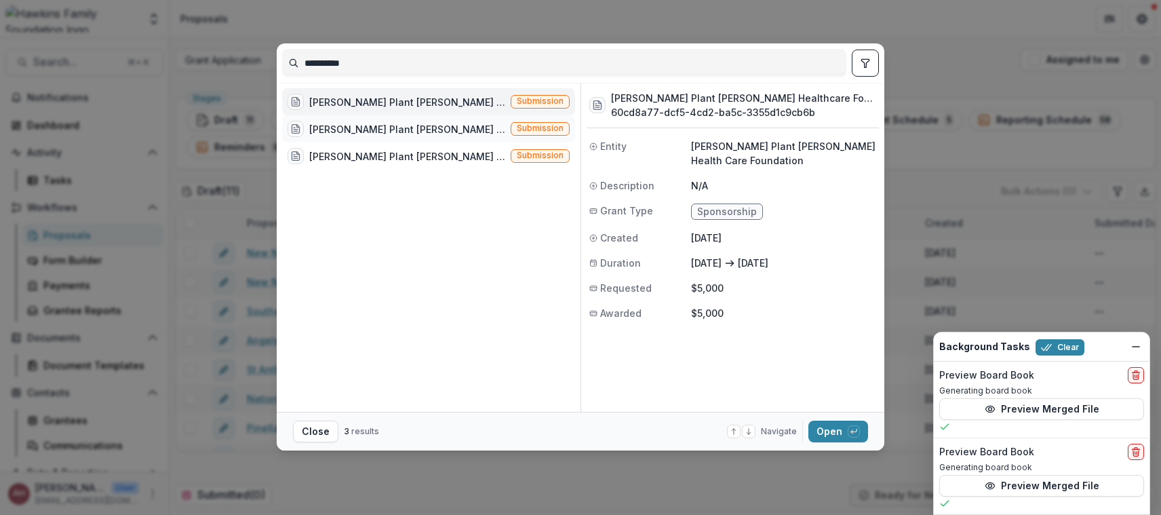
click at [366, 124] on div "[PERSON_NAME] Plant [PERSON_NAME] Healthcare Foundation-Skip [PERSON_NAME] Soci…" at bounding box center [407, 129] width 196 height 14
click at [367, 153] on div "[PERSON_NAME] Plant [PERSON_NAME] Health Care Foundation - 2024 - CAC HFF Spons…" at bounding box center [407, 156] width 196 height 14
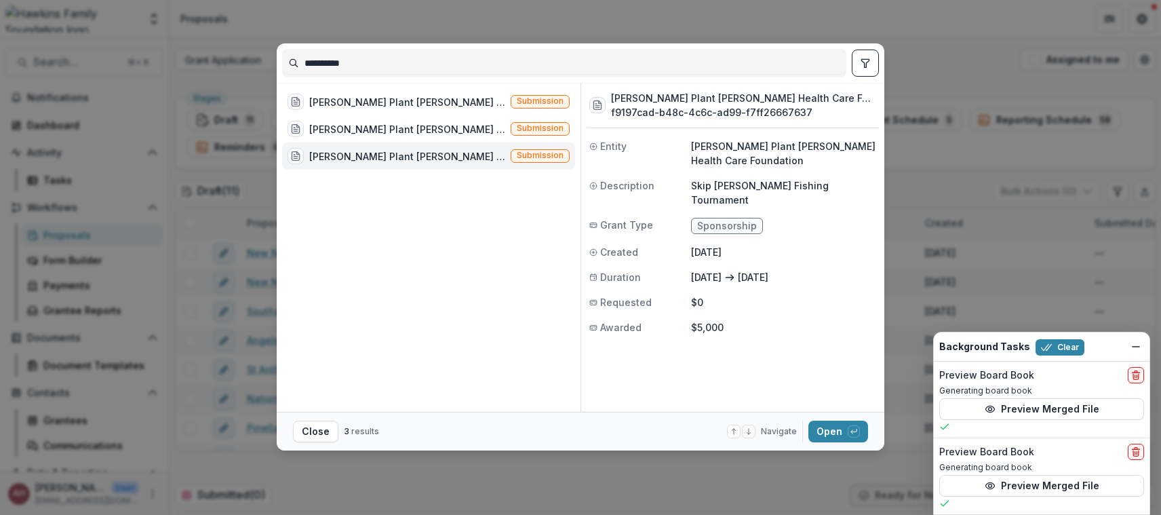
click at [510, 467] on div "**********" at bounding box center [580, 257] width 1161 height 515
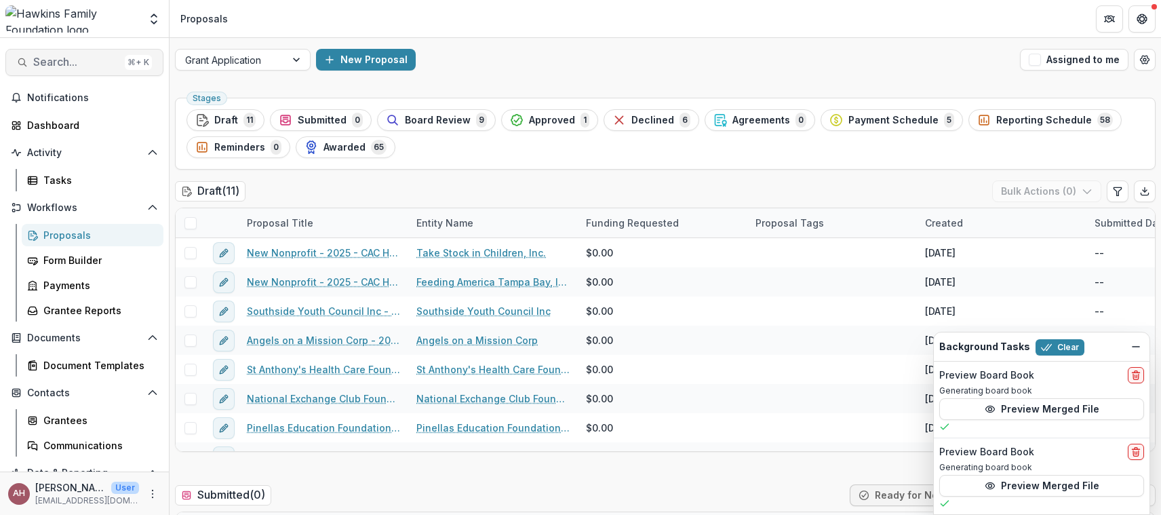
click at [98, 62] on span "Search..." at bounding box center [76, 62] width 86 height 13
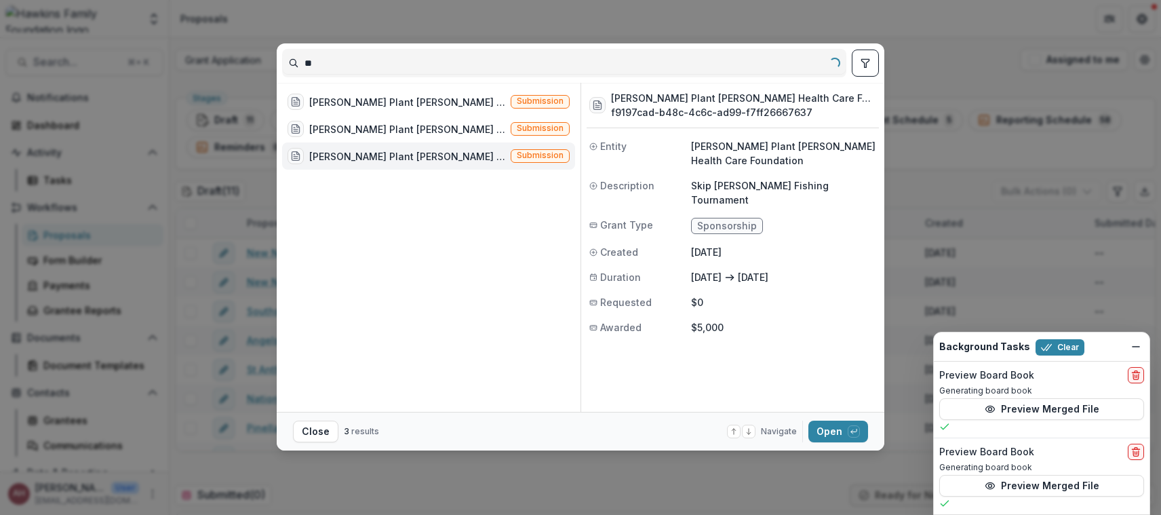
type input "*"
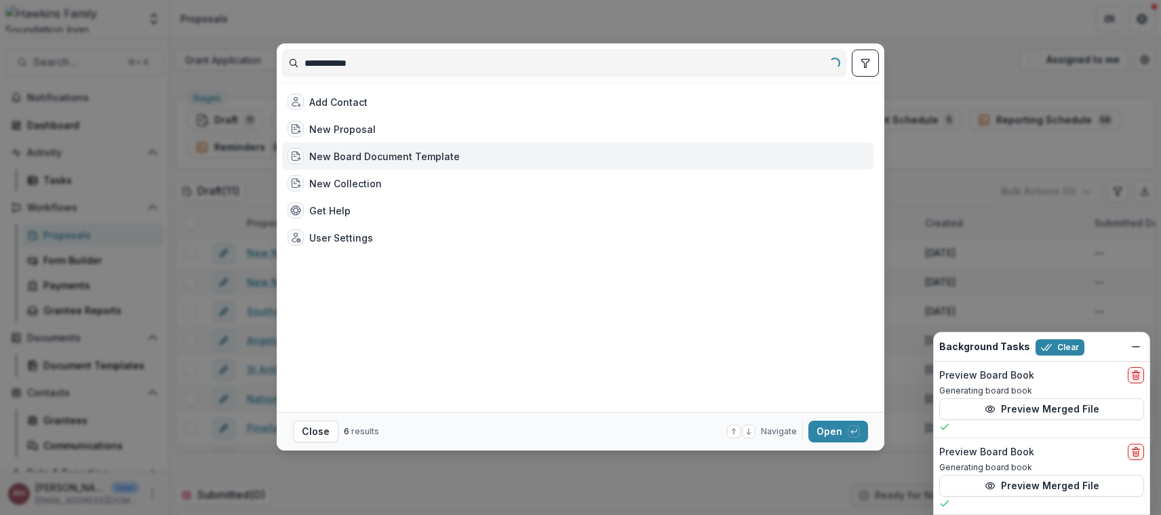
type input "**********"
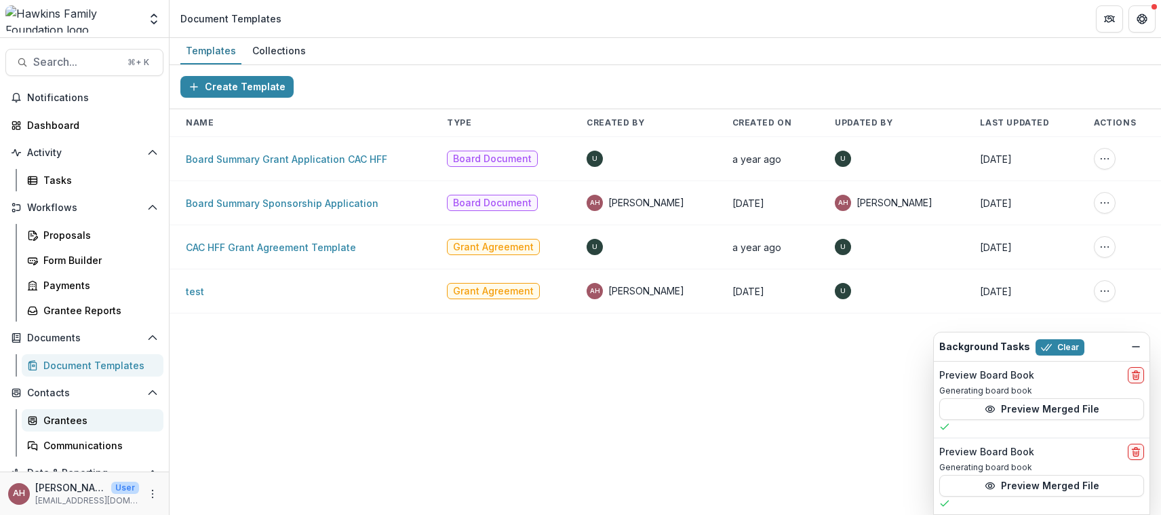
click at [43, 416] on div "Grantees" at bounding box center [97, 420] width 109 height 14
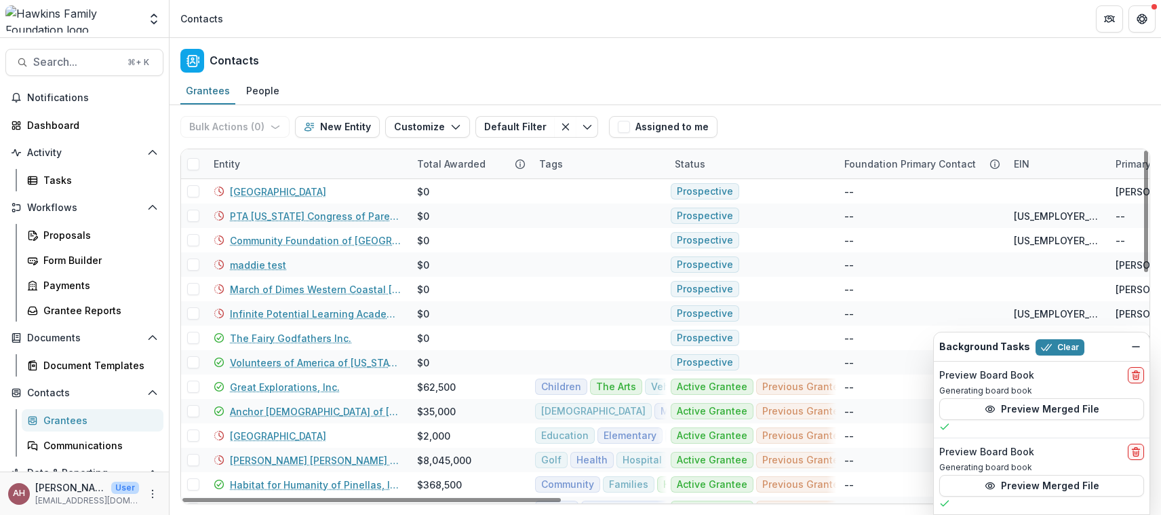
click at [237, 161] on div "Entity" at bounding box center [227, 164] width 43 height 14
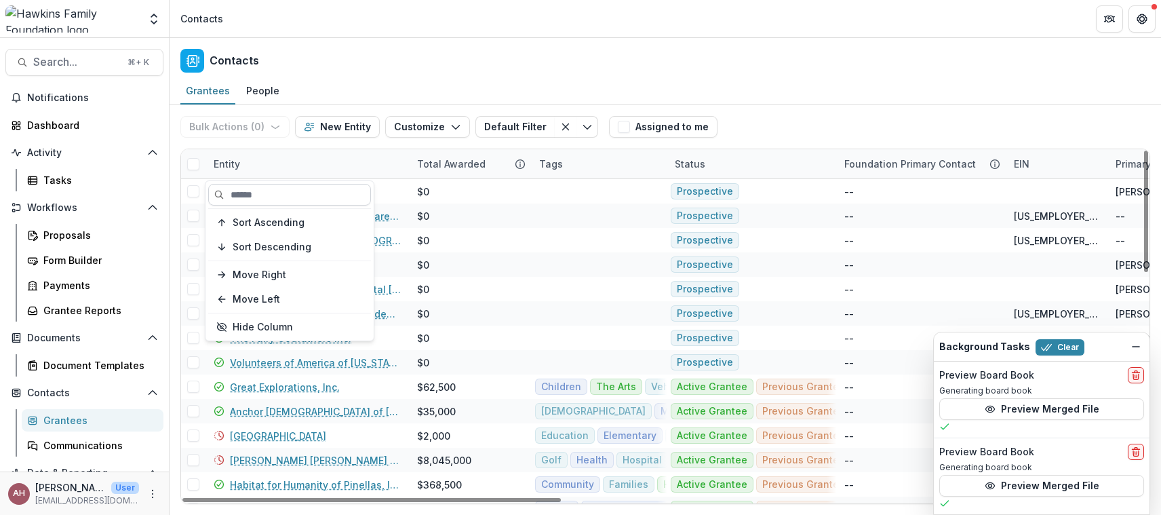
click at [243, 203] on input at bounding box center [289, 195] width 163 height 22
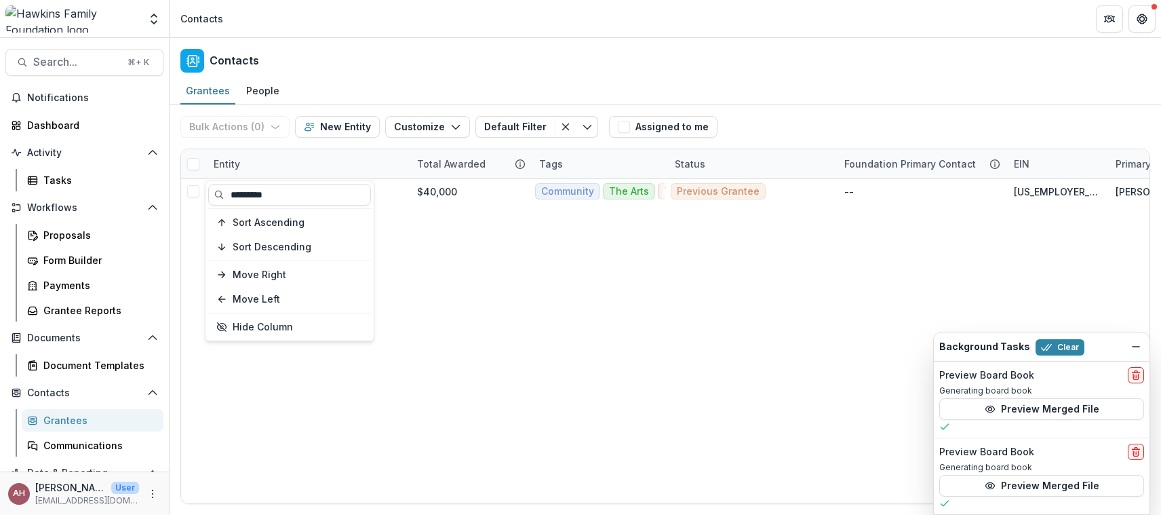
type input "********"
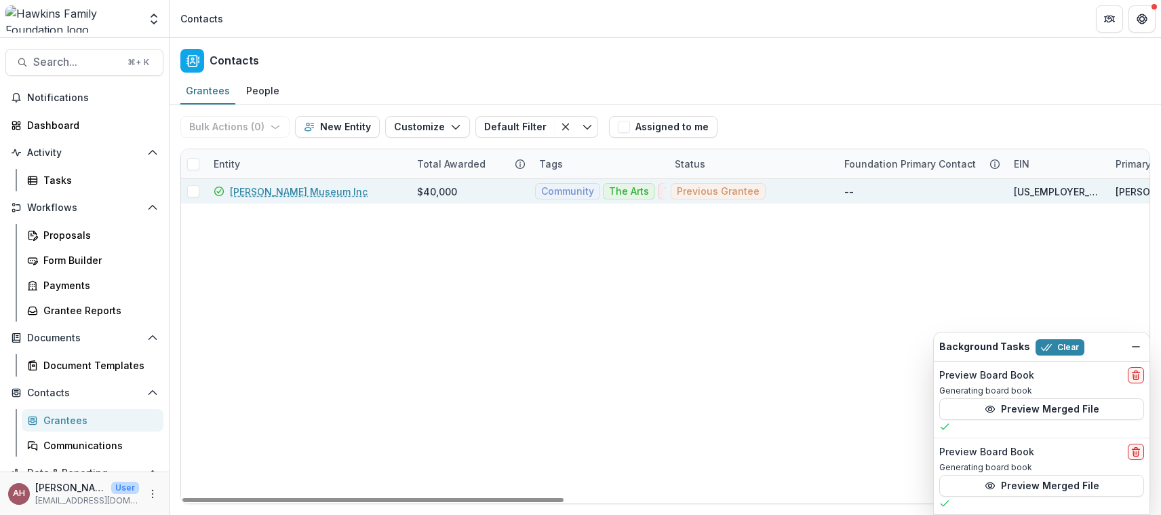
click at [315, 194] on link "[PERSON_NAME] Museum Inc" at bounding box center [299, 192] width 138 height 14
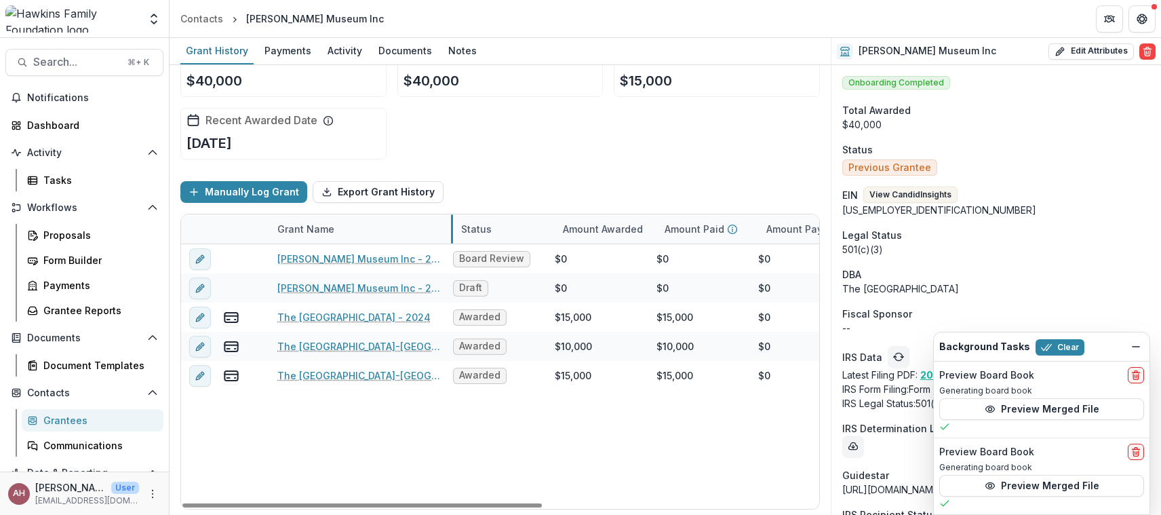
scroll to position [31, 0]
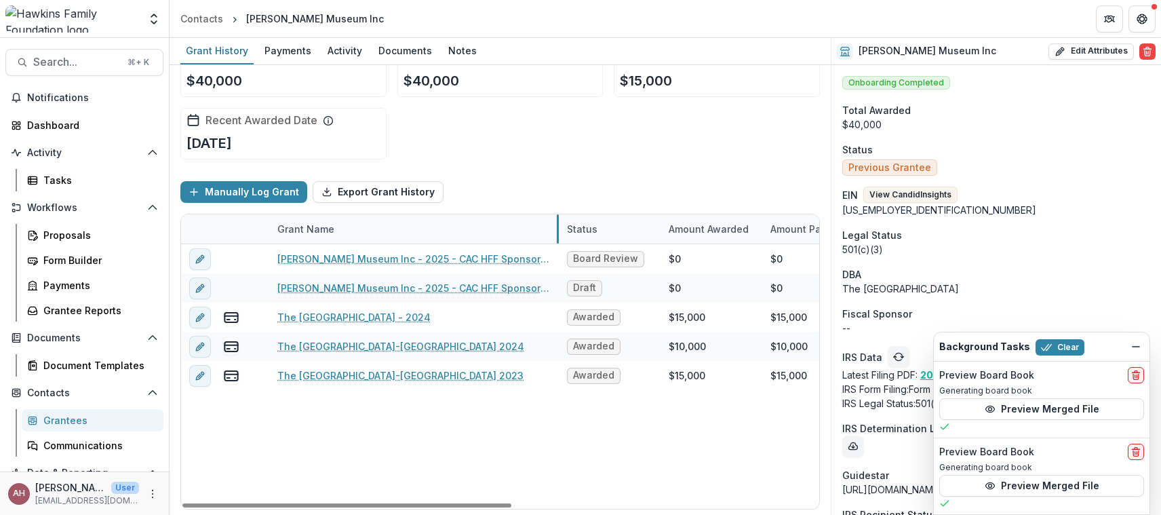
drag, startPoint x: 438, startPoint y: 225, endPoint x: 558, endPoint y: 223, distance: 120.1
